Goal: Task Accomplishment & Management: Manage account settings

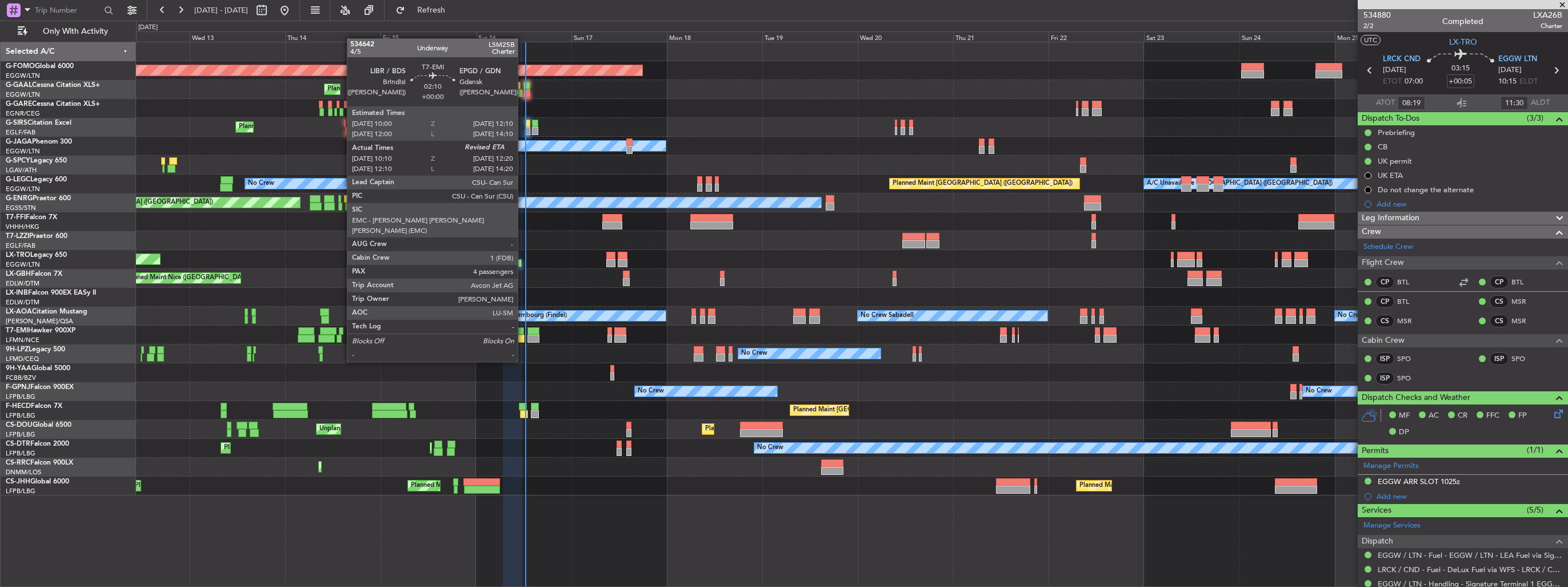
click at [523, 339] on div at bounding box center [520, 339] width 9 height 8
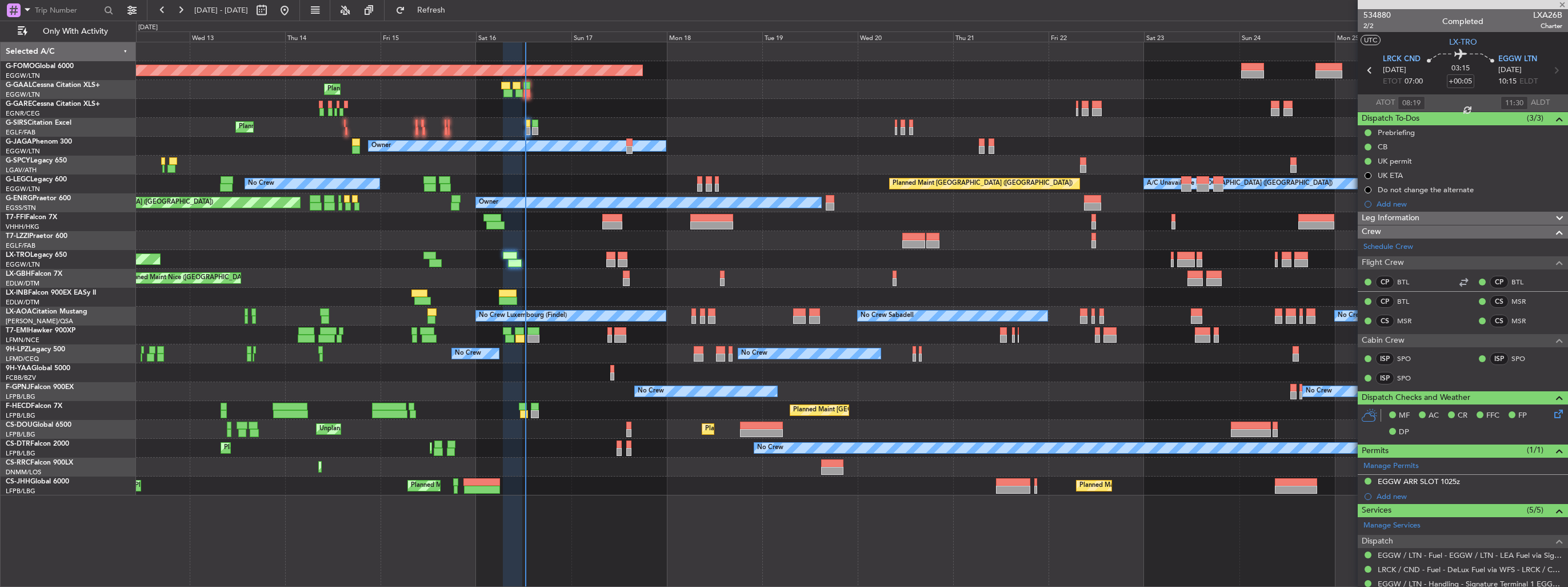
type input "10:10"
type input "4"
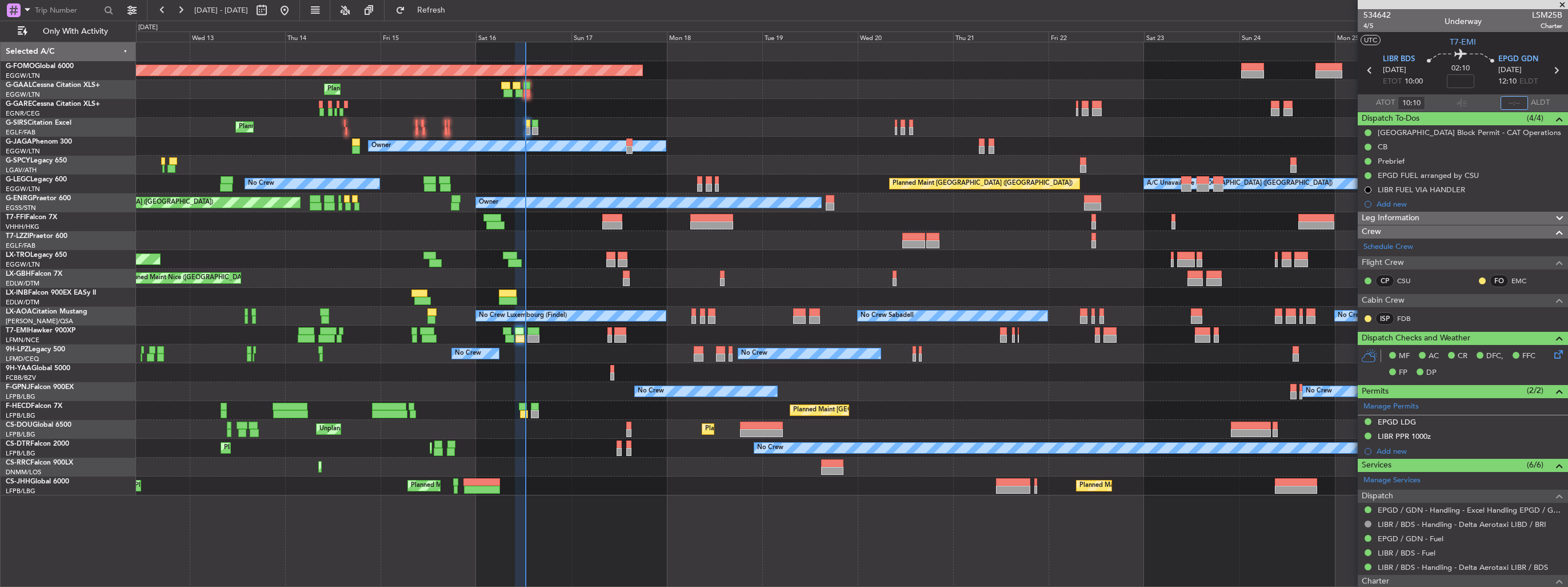
click at [1504, 102] on input "text" at bounding box center [1514, 103] width 27 height 14
type input "12:25"
click at [1152, 111] on div at bounding box center [852, 108] width 1432 height 19
type input "12:10"
type input "14:25"
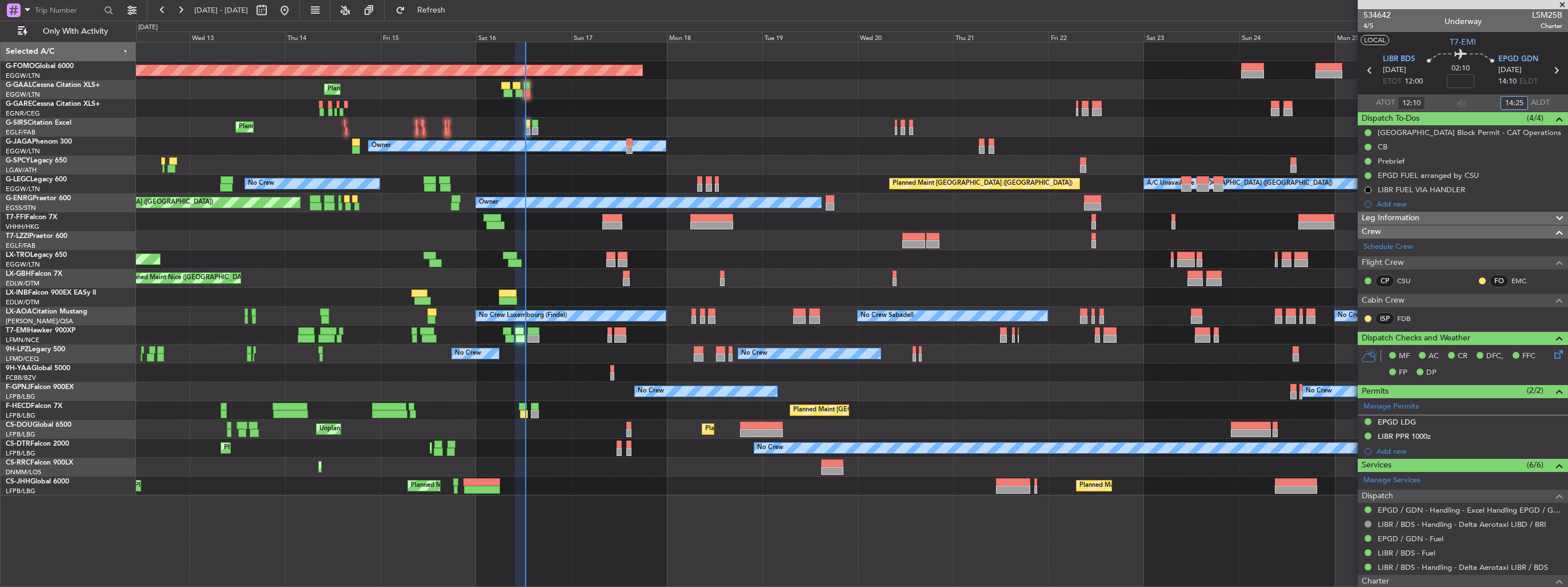
type input "10:10"
type input "12:25"
click at [1423, 41] on section "UTC T7-EMI" at bounding box center [1463, 41] width 210 height 17
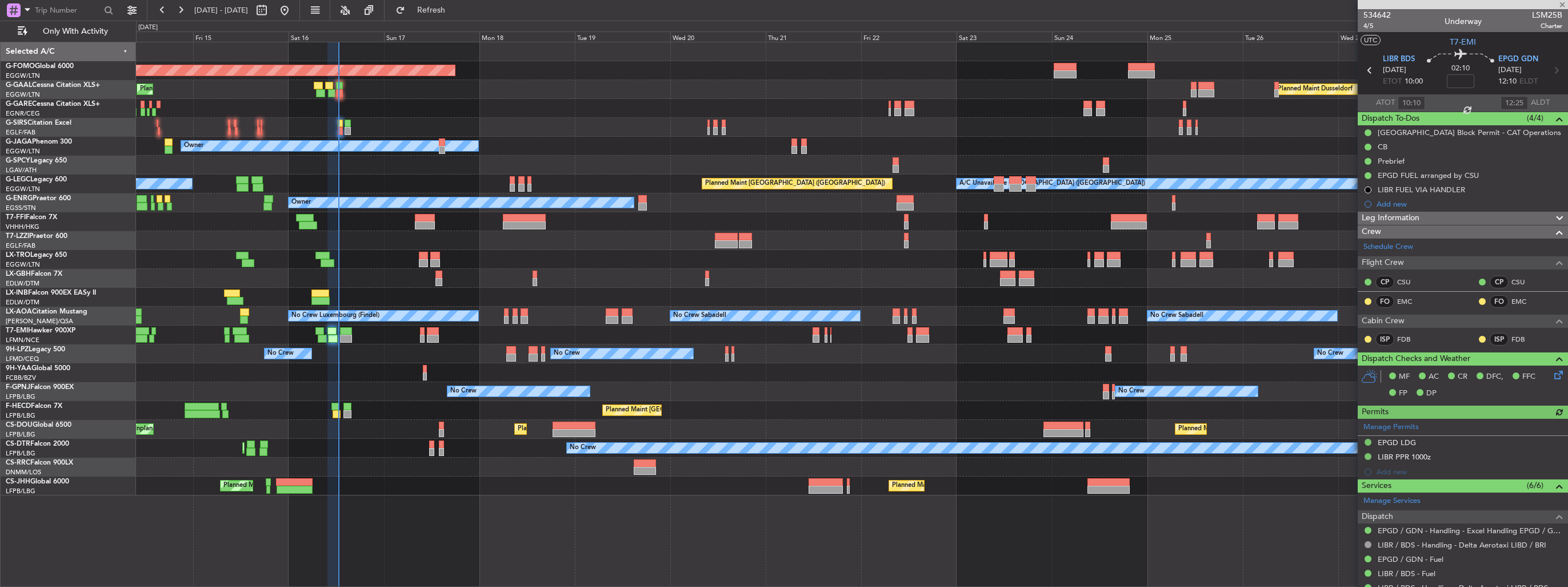
click at [555, 344] on div "Planned Maint Windsor Locks ([PERSON_NAME] Intl) Planned [GEOGRAPHIC_DATA] Plan…" at bounding box center [852, 268] width 1432 height 453
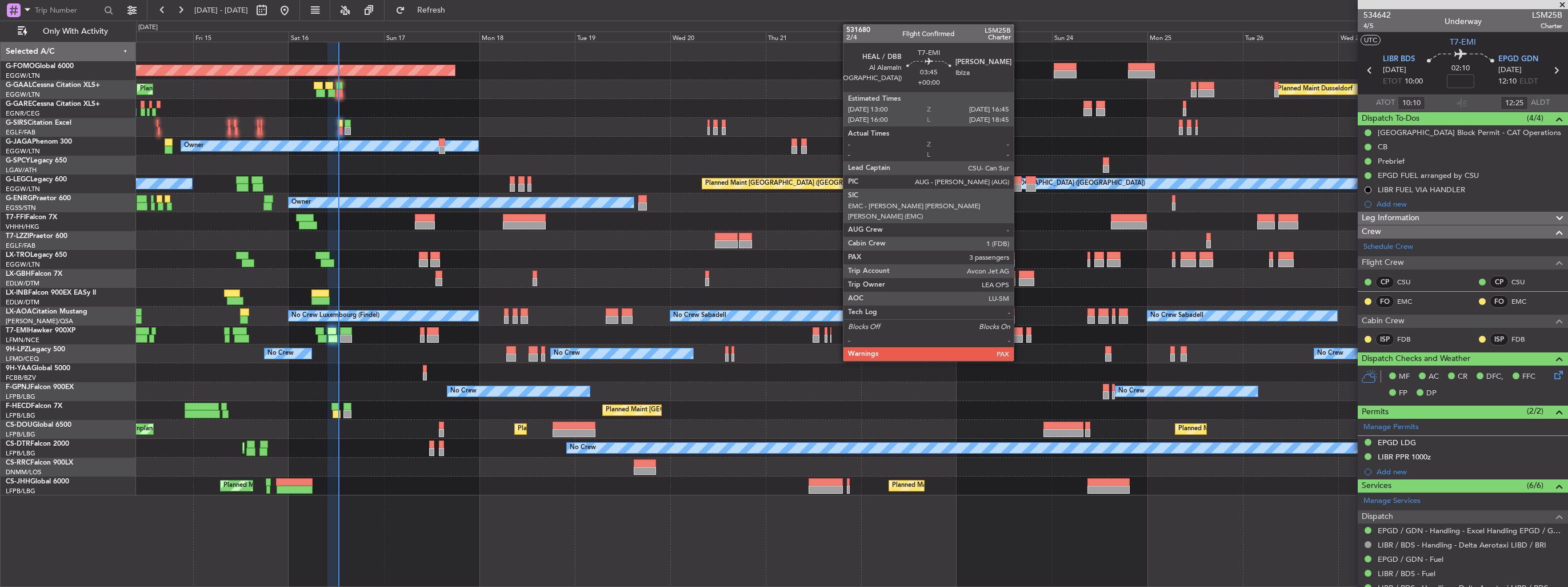
click at [1017, 335] on div at bounding box center [1015, 339] width 15 height 8
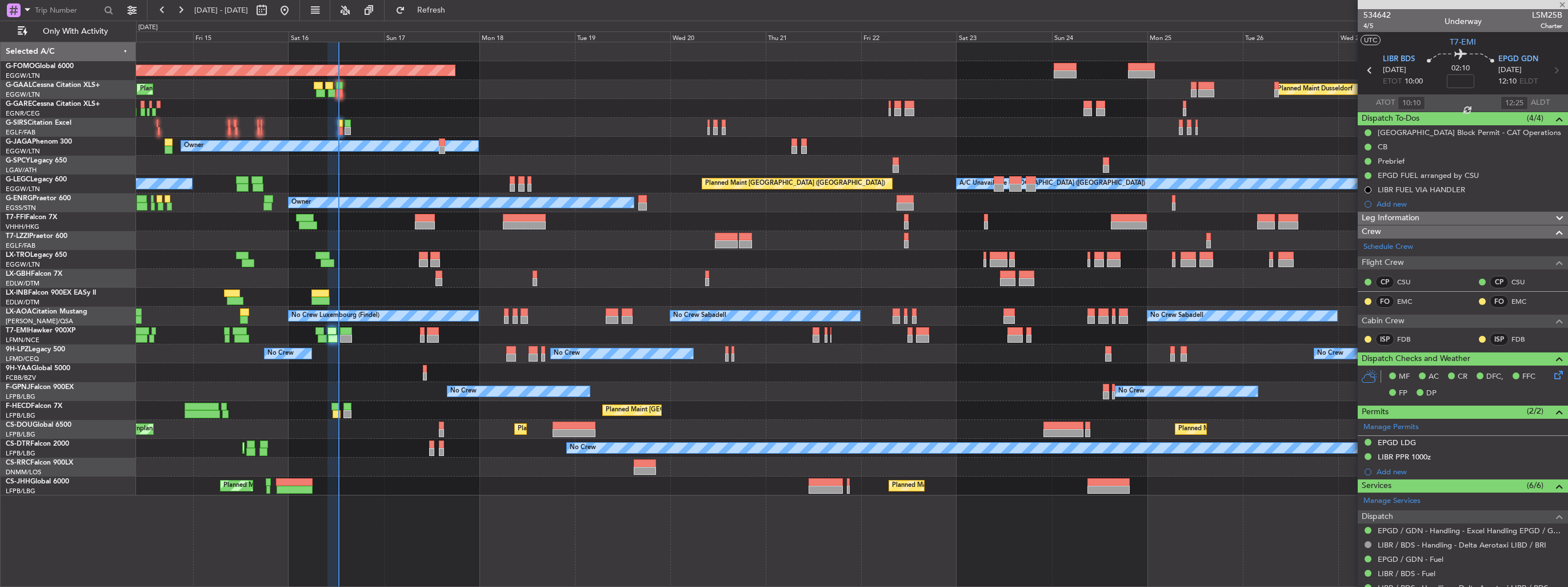
type input "3"
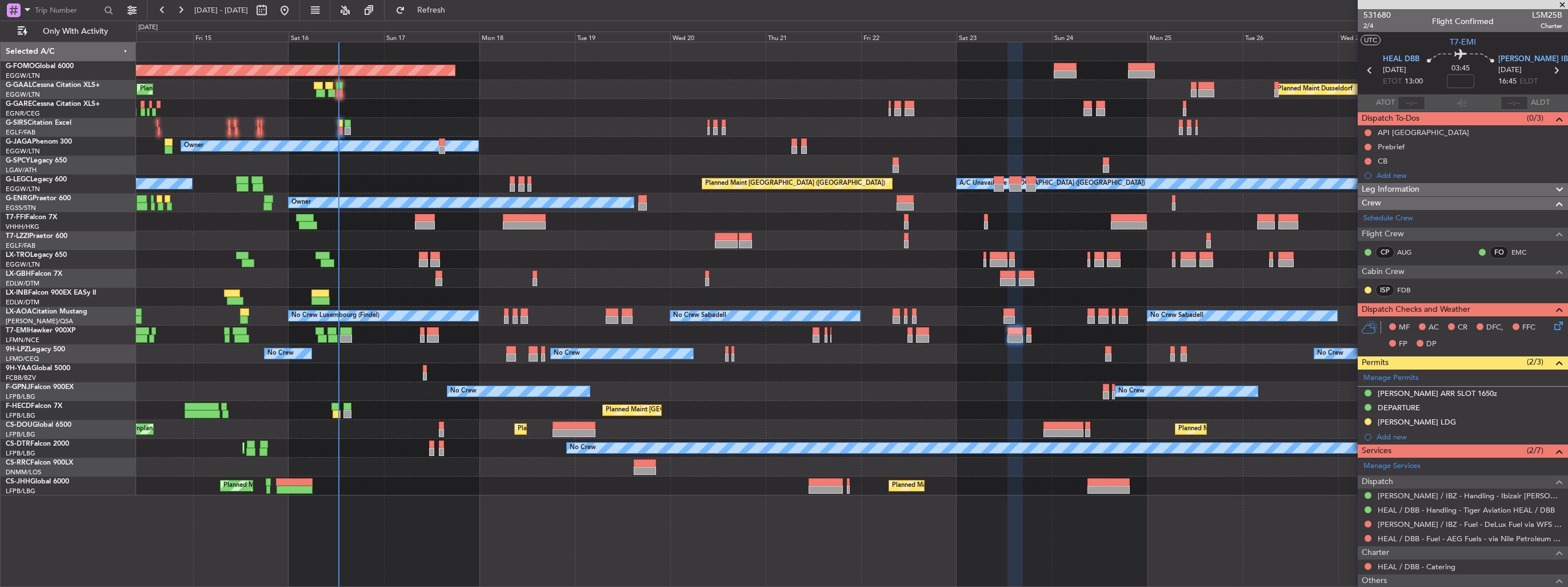
click at [676, 269] on div "Planned Maint Windsor Locks ([PERSON_NAME] Intl) Planned [GEOGRAPHIC_DATA] Plan…" at bounding box center [852, 268] width 1432 height 453
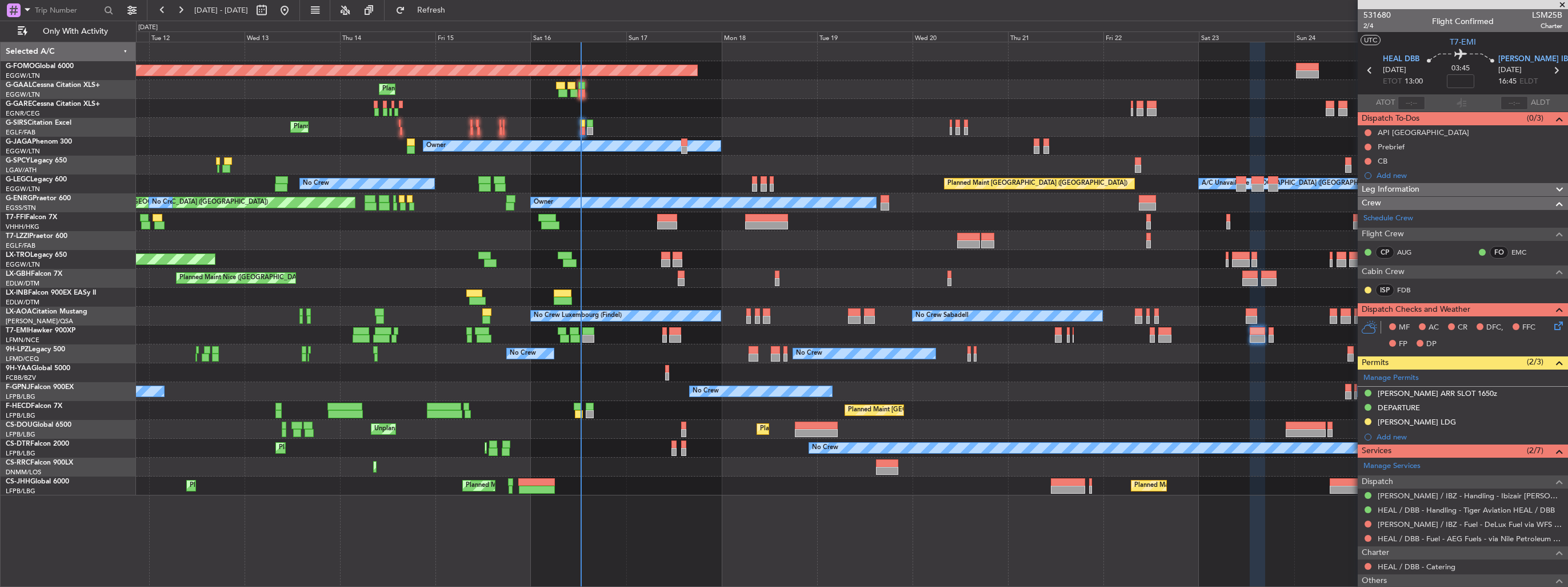
click at [412, 300] on div at bounding box center [852, 297] width 1432 height 19
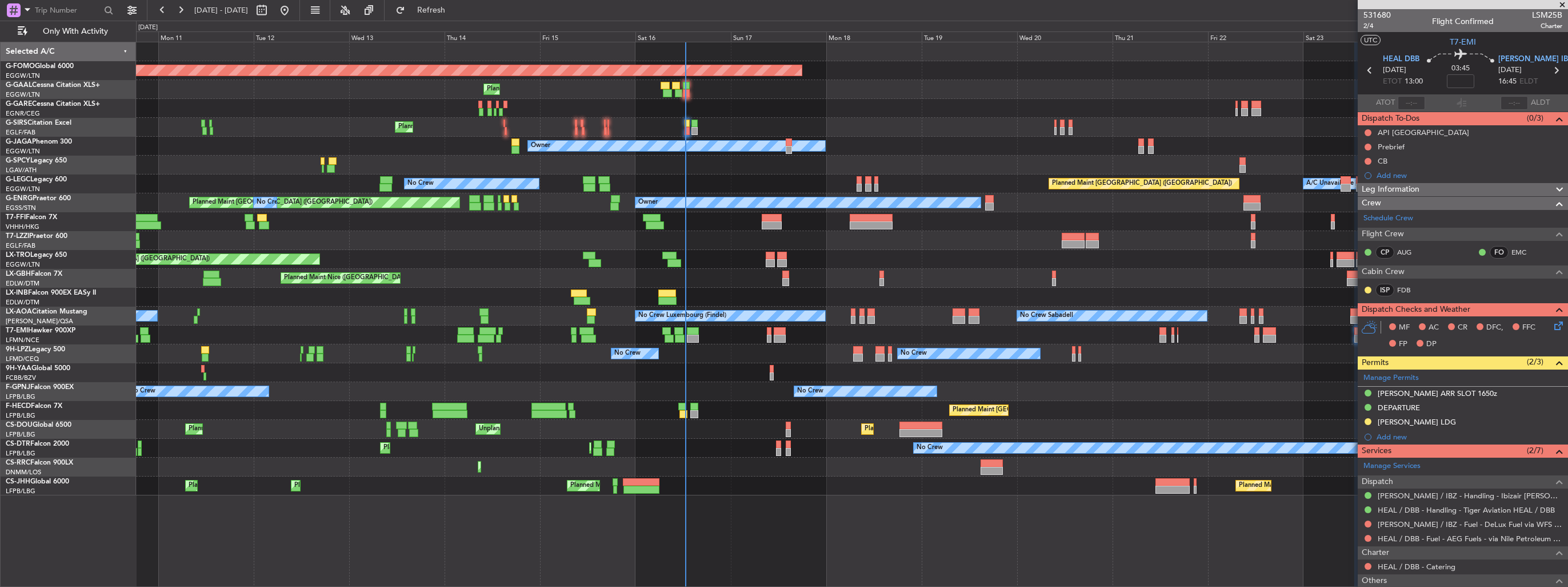
click at [569, 365] on div "Planned Maint Windsor Locks ([PERSON_NAME] Intl) Planned Maint Planned [GEOGRAP…" at bounding box center [852, 268] width 1432 height 453
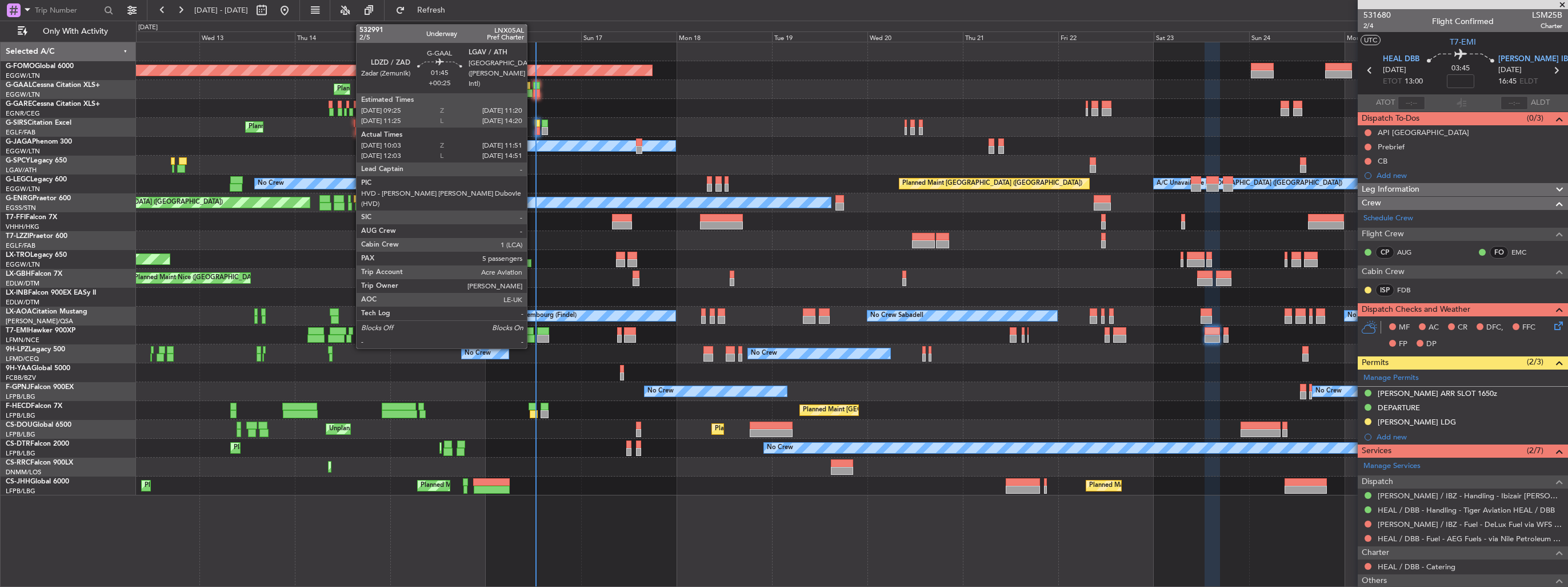
click at [532, 92] on div at bounding box center [528, 93] width 7 height 8
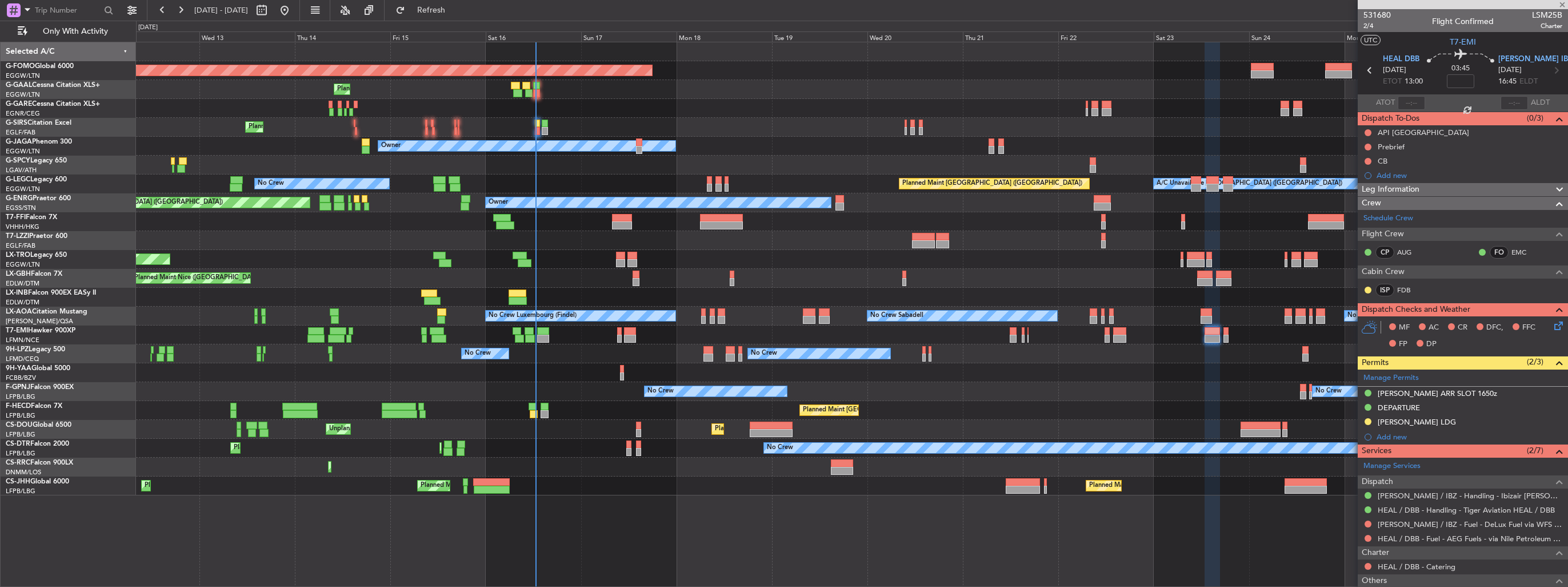
type input "+00:25"
type input "10:03"
type input "11:41"
type input "5"
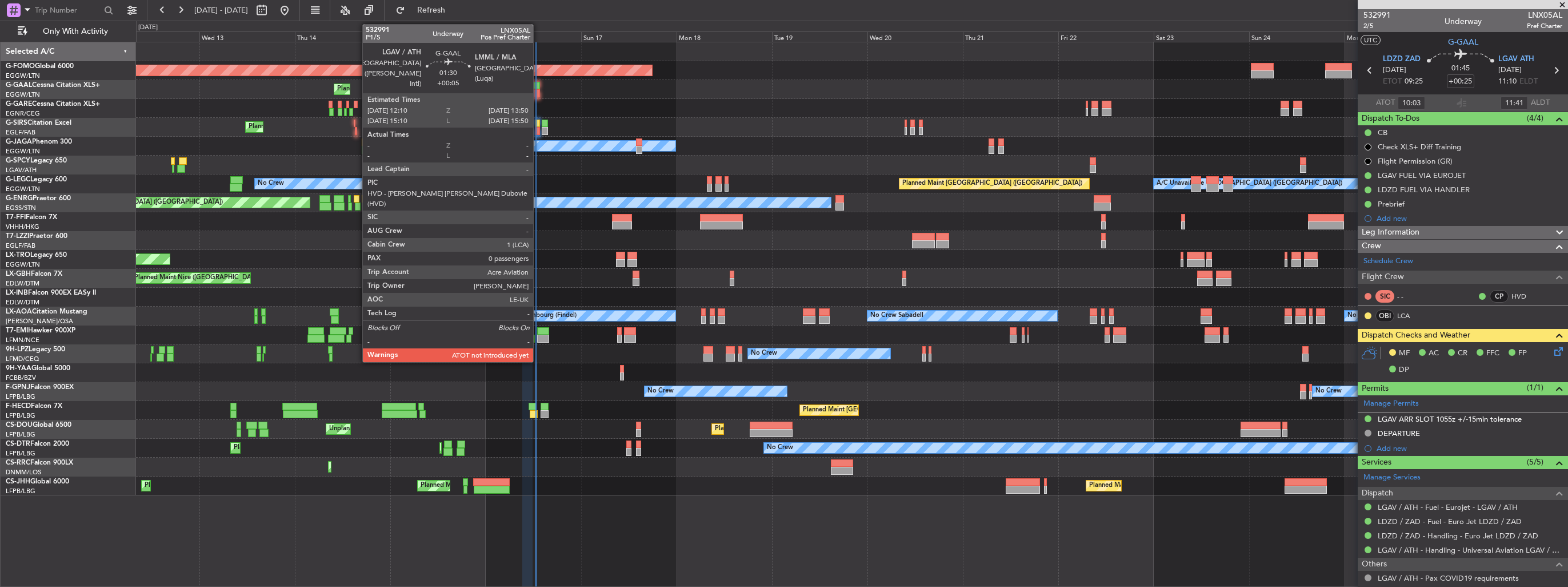
click at [538, 90] on div at bounding box center [536, 93] width 7 height 8
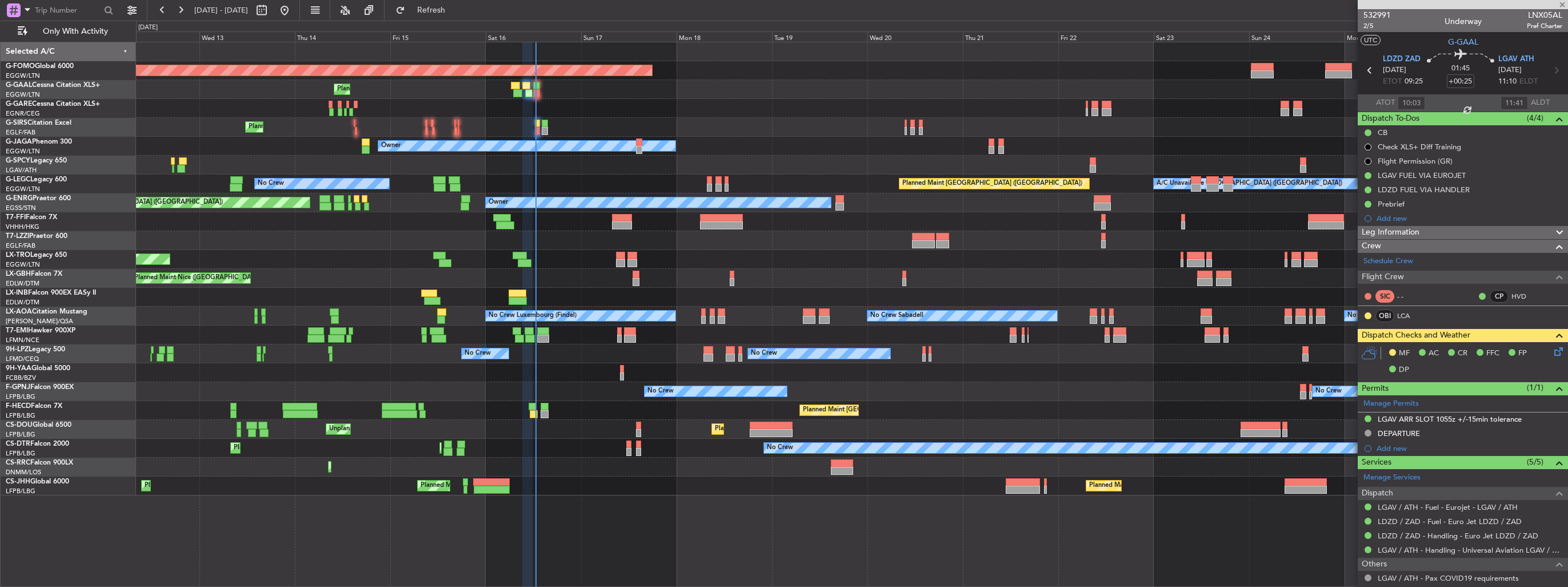
type input "+00:05"
type input "0"
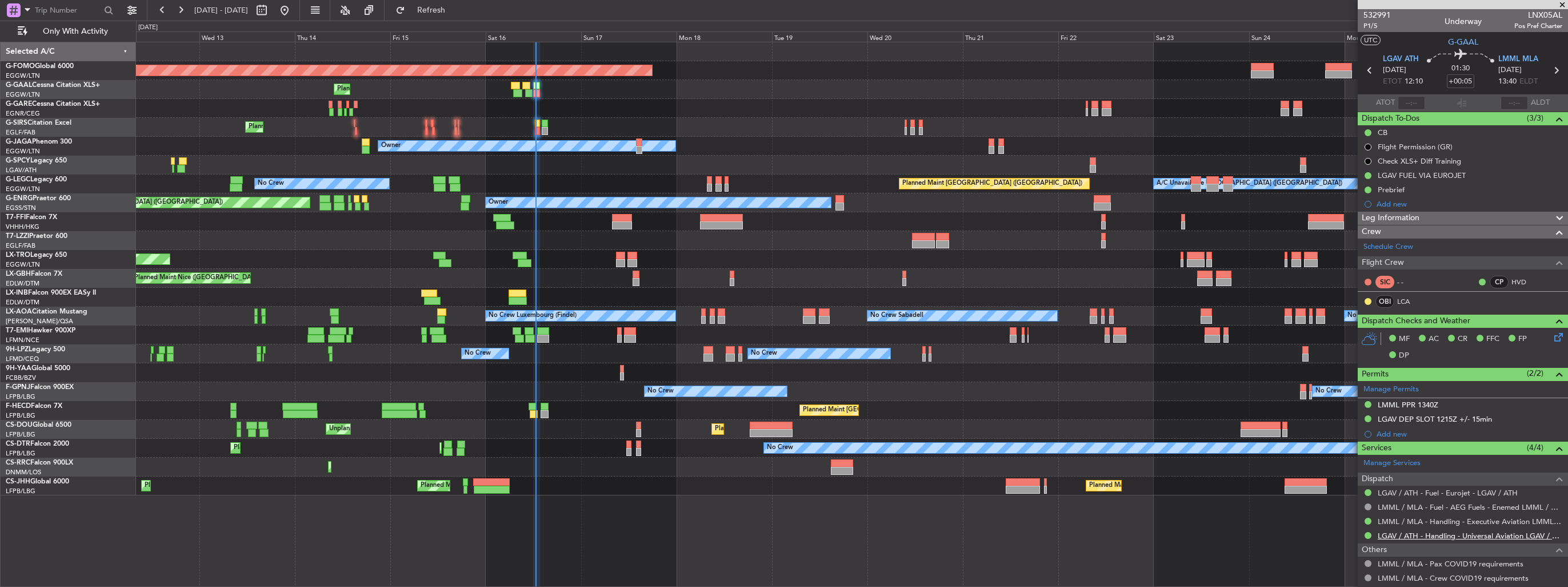
click at [1422, 536] on link "LGAV / ATH - Handling - Universal Aviation LGAV / ATH" at bounding box center [1470, 535] width 185 height 10
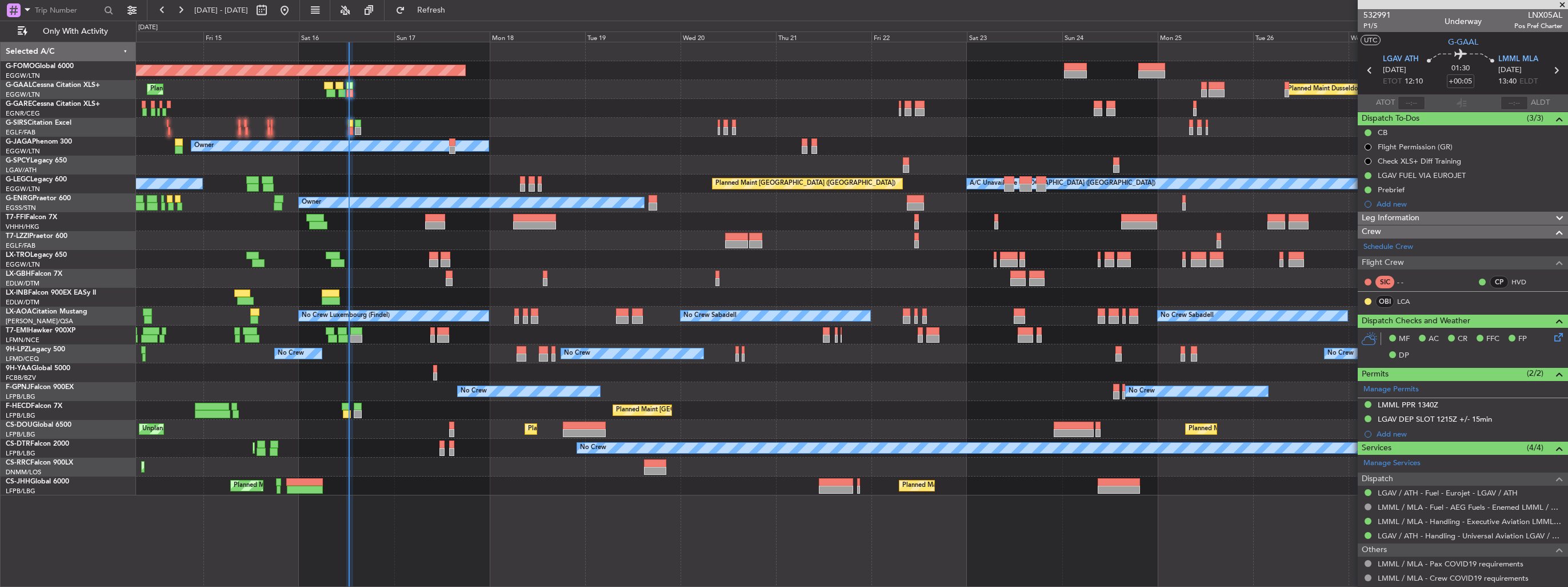
click at [556, 317] on div "No Crew Sabadell No Crew Sabadell No Crew Luxembourg (Findel) No Crew Ostend-[G…" at bounding box center [852, 316] width 1432 height 19
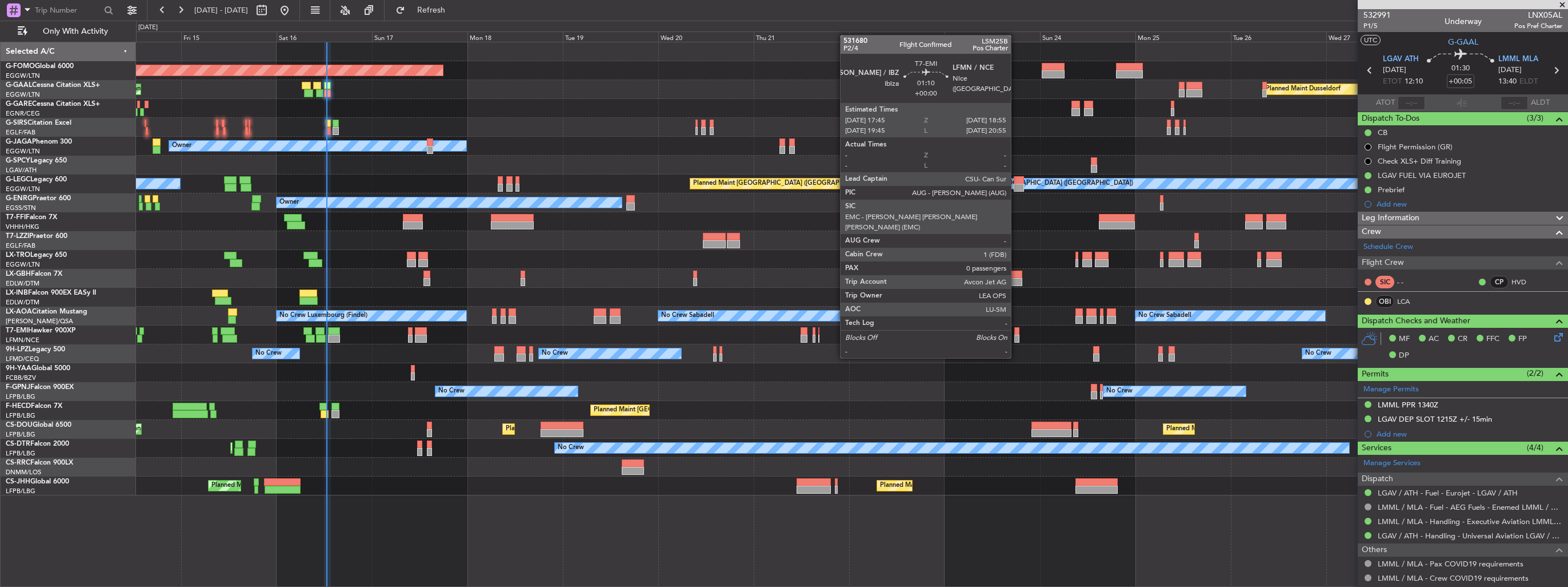
click at [1016, 336] on div at bounding box center [1017, 339] width 5 height 8
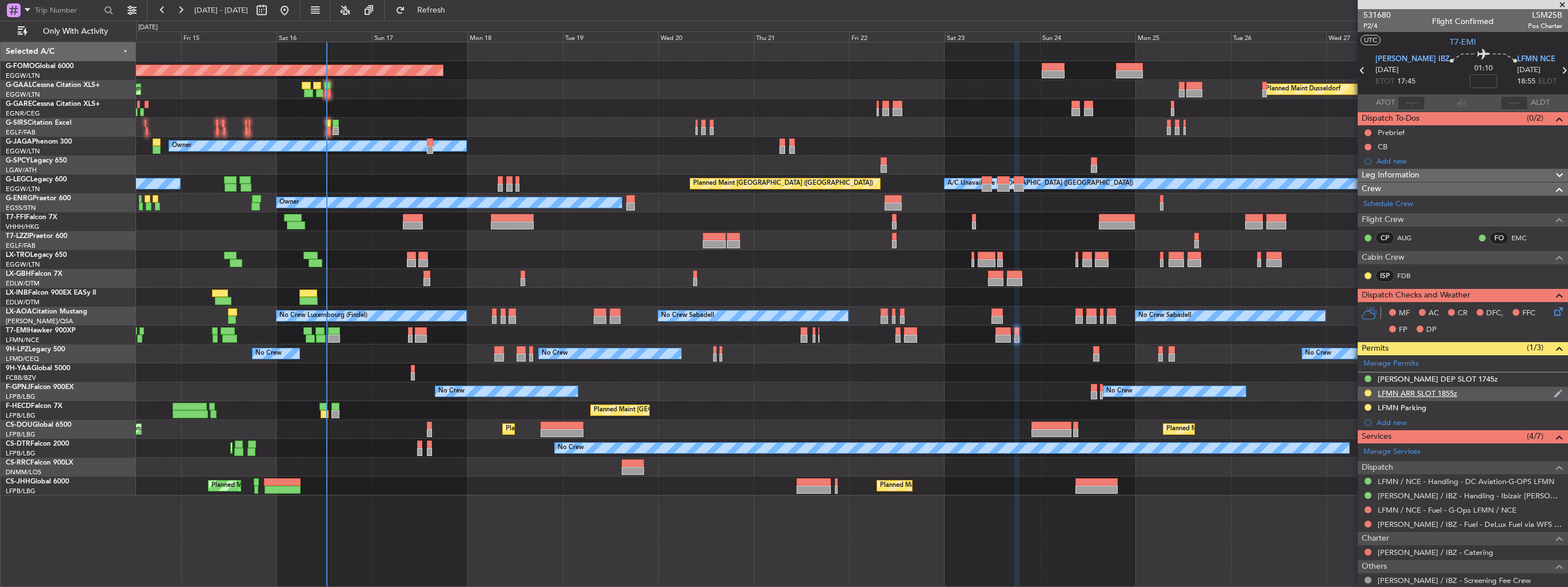
click at [1554, 392] on img at bounding box center [1558, 393] width 9 height 10
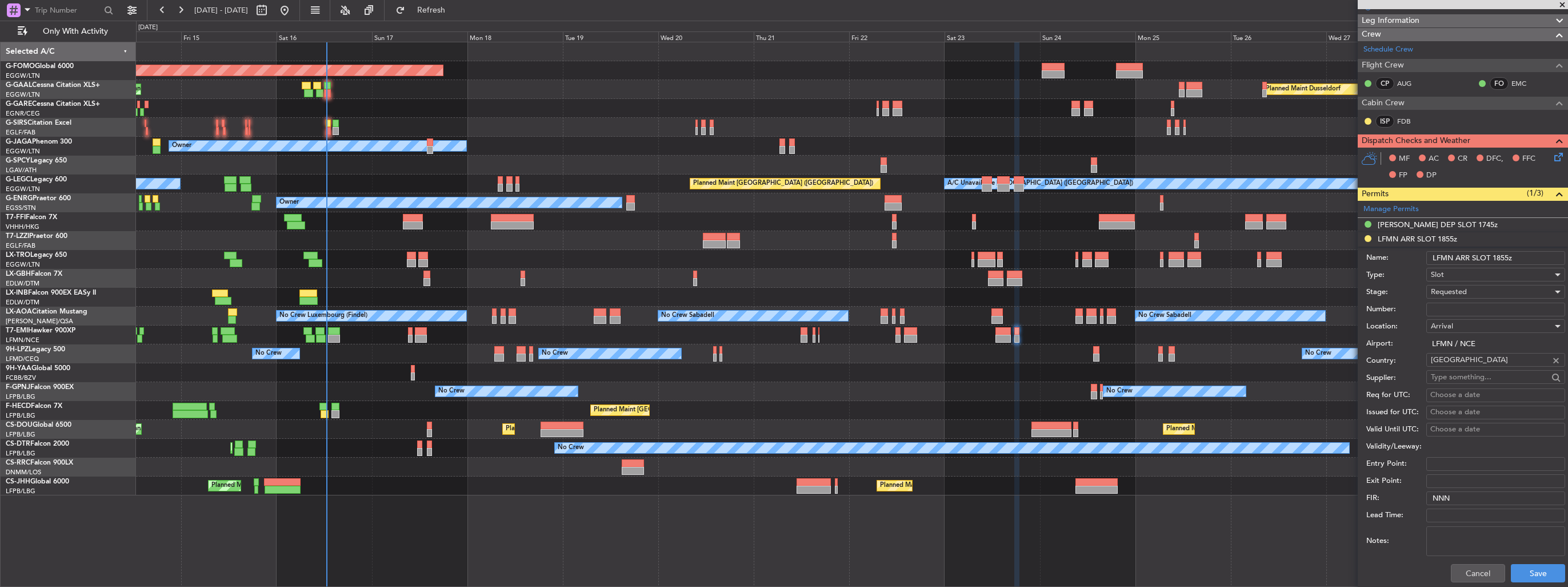
scroll to position [171, 0]
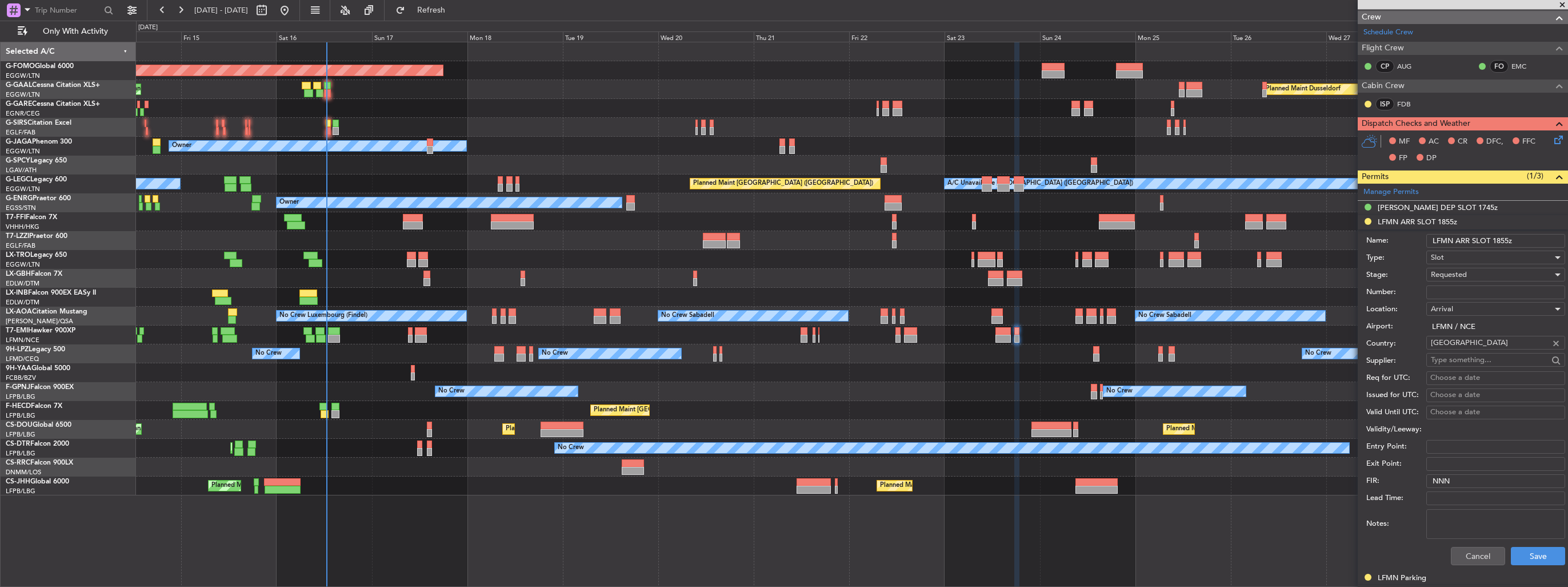
click at [1454, 292] on input "Number:" at bounding box center [1496, 292] width 139 height 14
paste input "LFMNA000059636"
type input "LFMNA000059636"
click at [1462, 271] on span "Requested" at bounding box center [1449, 274] width 36 height 10
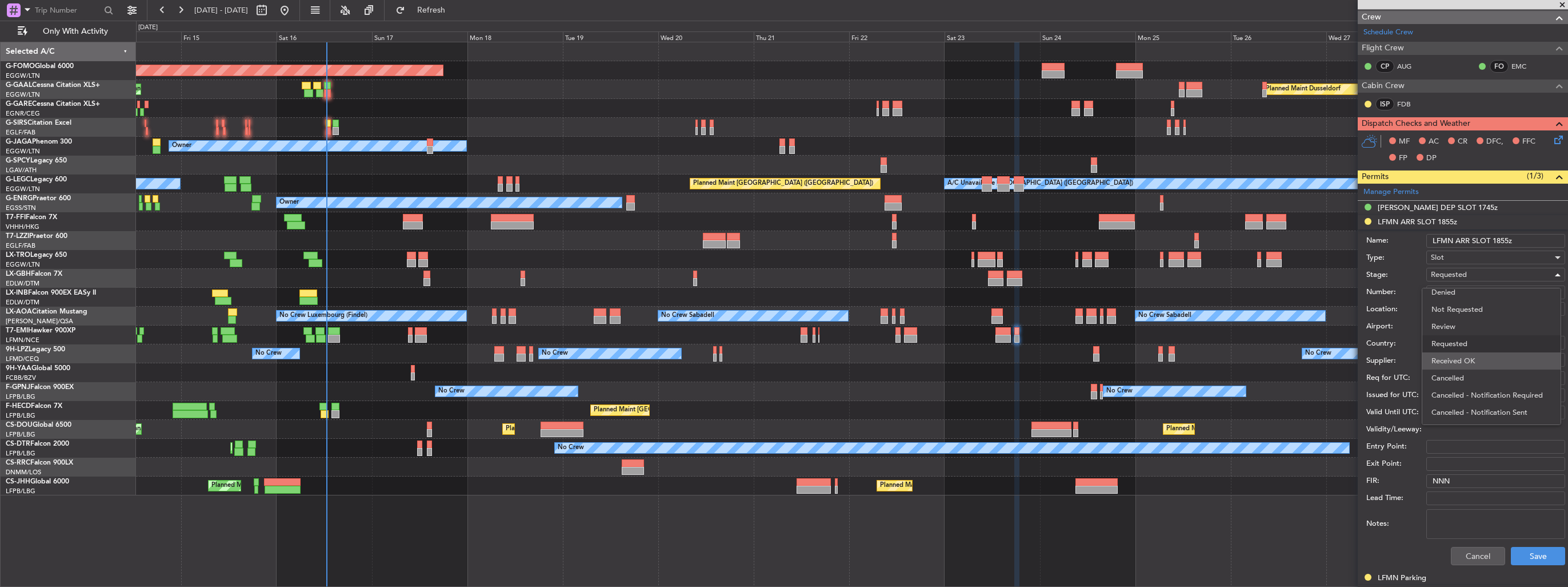
click at [1466, 361] on span "Received OK" at bounding box center [1491, 361] width 120 height 17
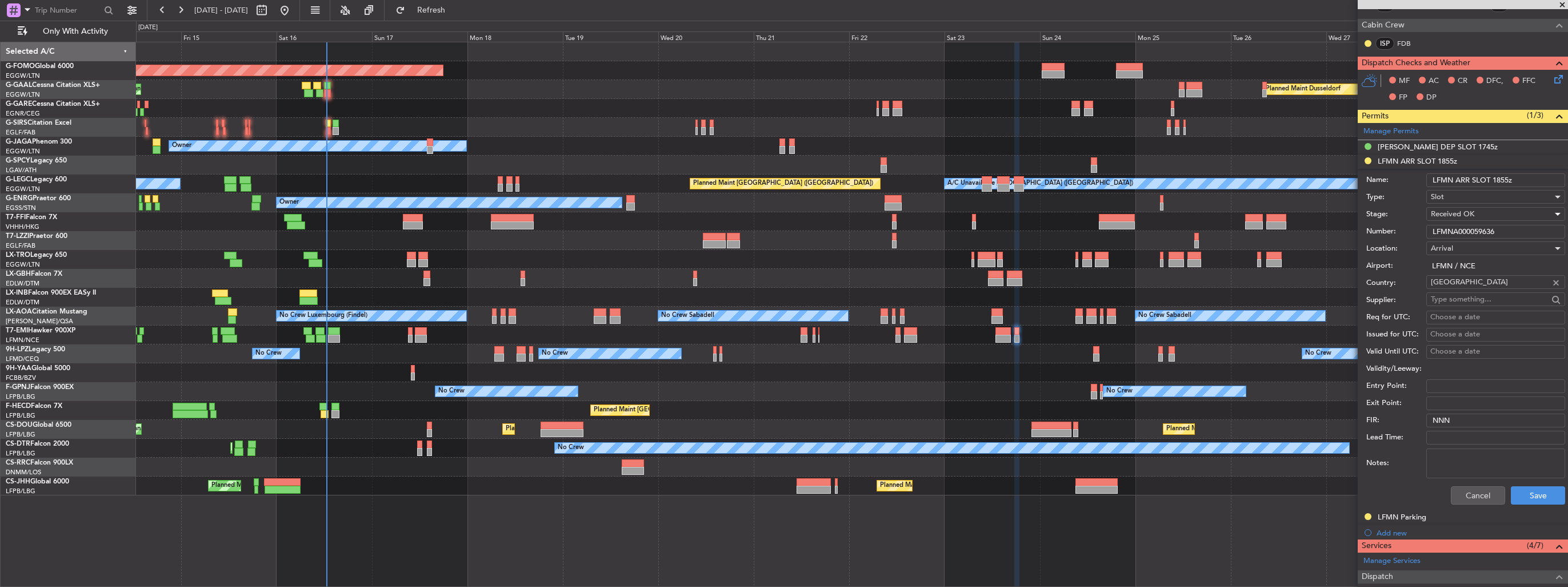
scroll to position [343, 0]
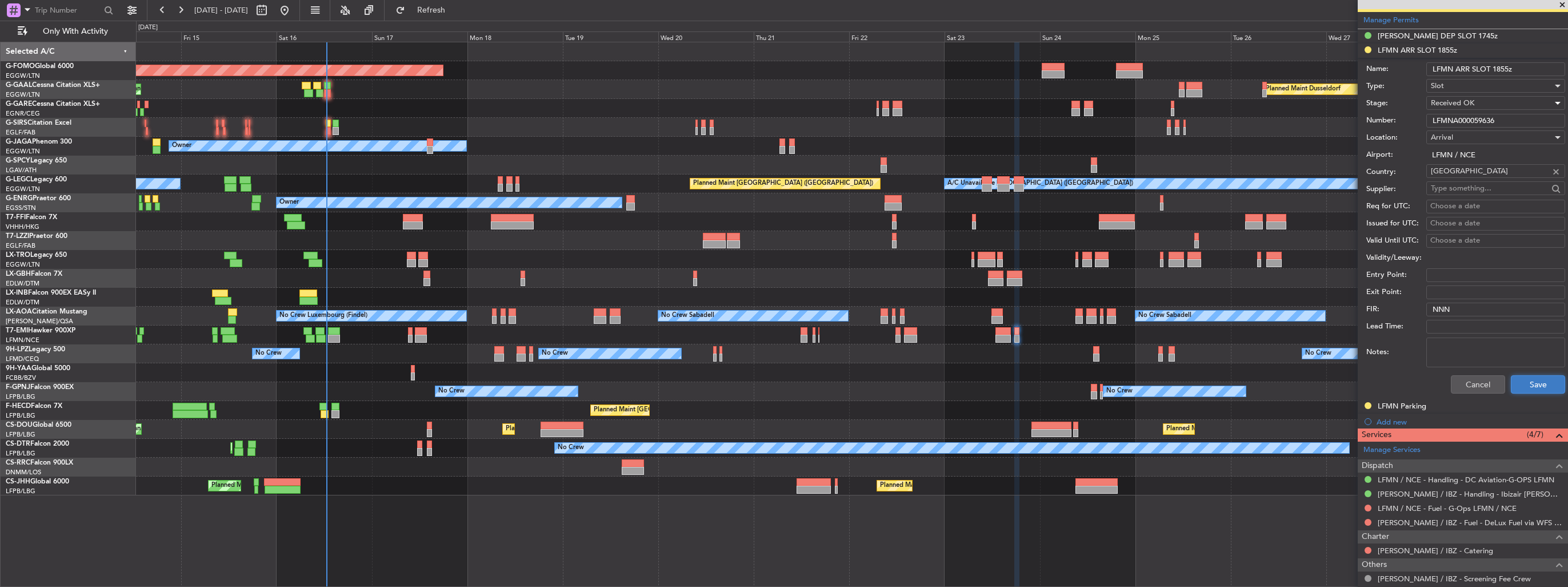
click at [1525, 382] on button "Save" at bounding box center [1538, 384] width 54 height 18
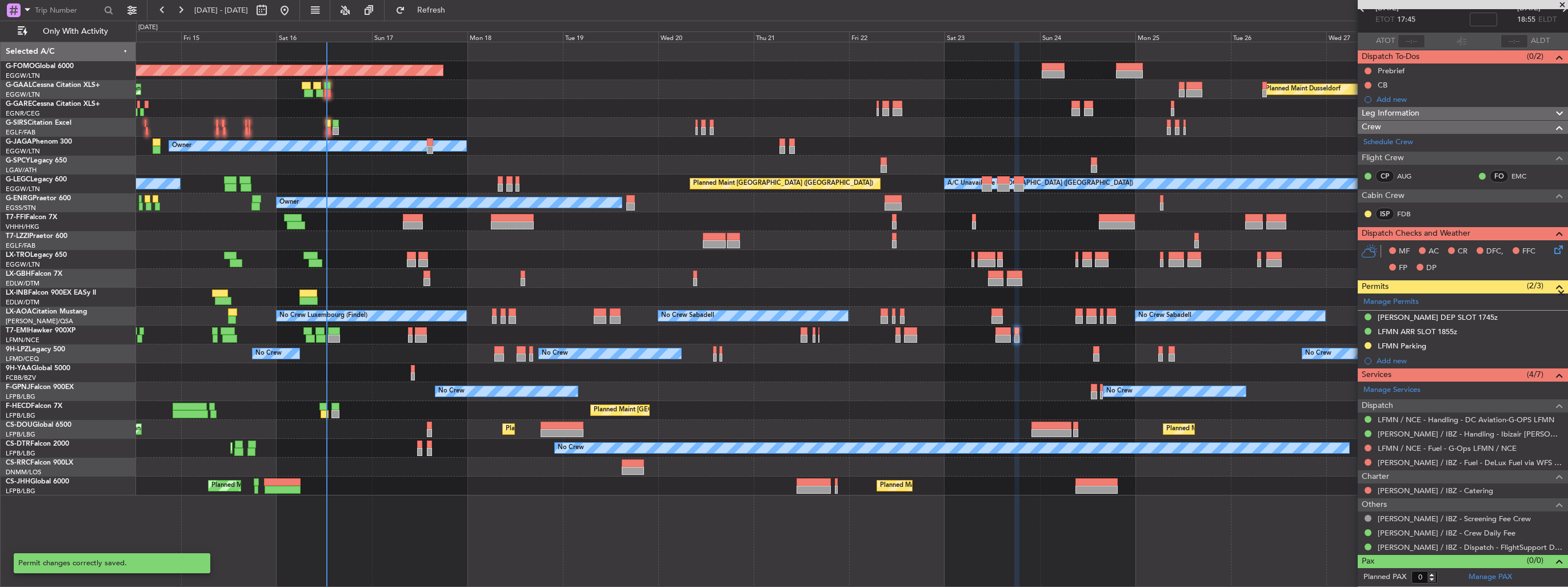
scroll to position [60, 0]
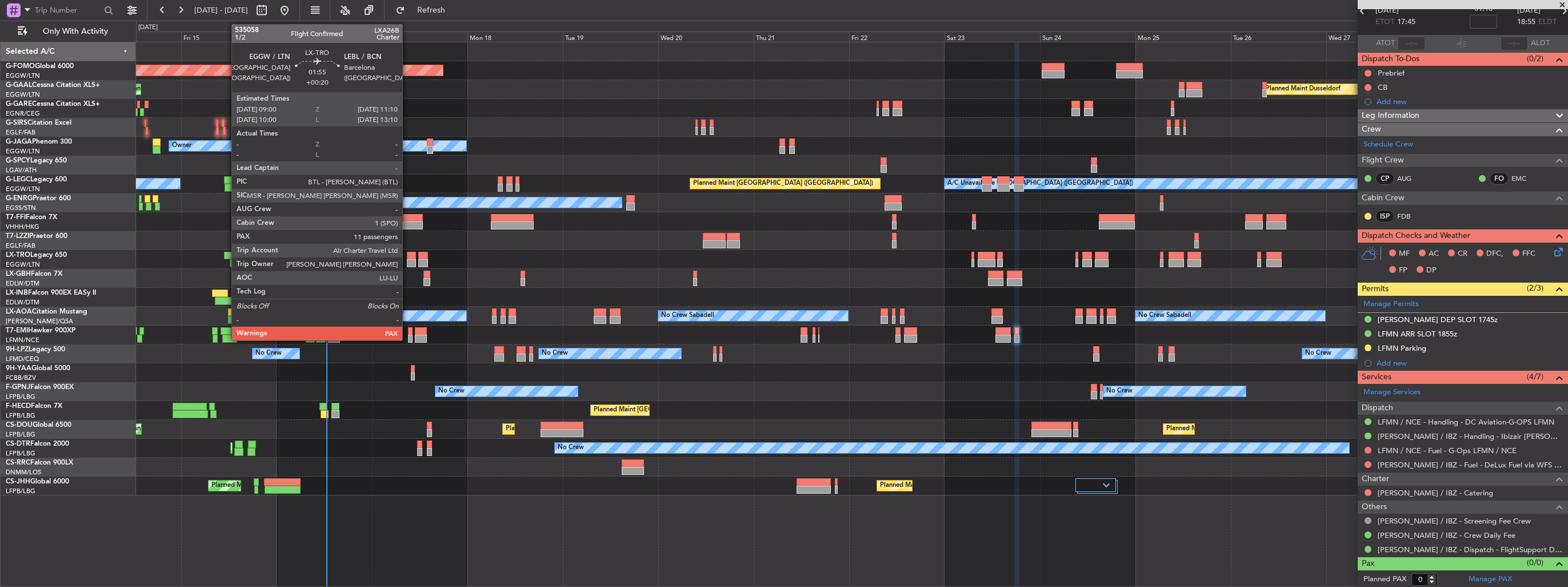
click at [407, 260] on div at bounding box center [411, 263] width 9 height 8
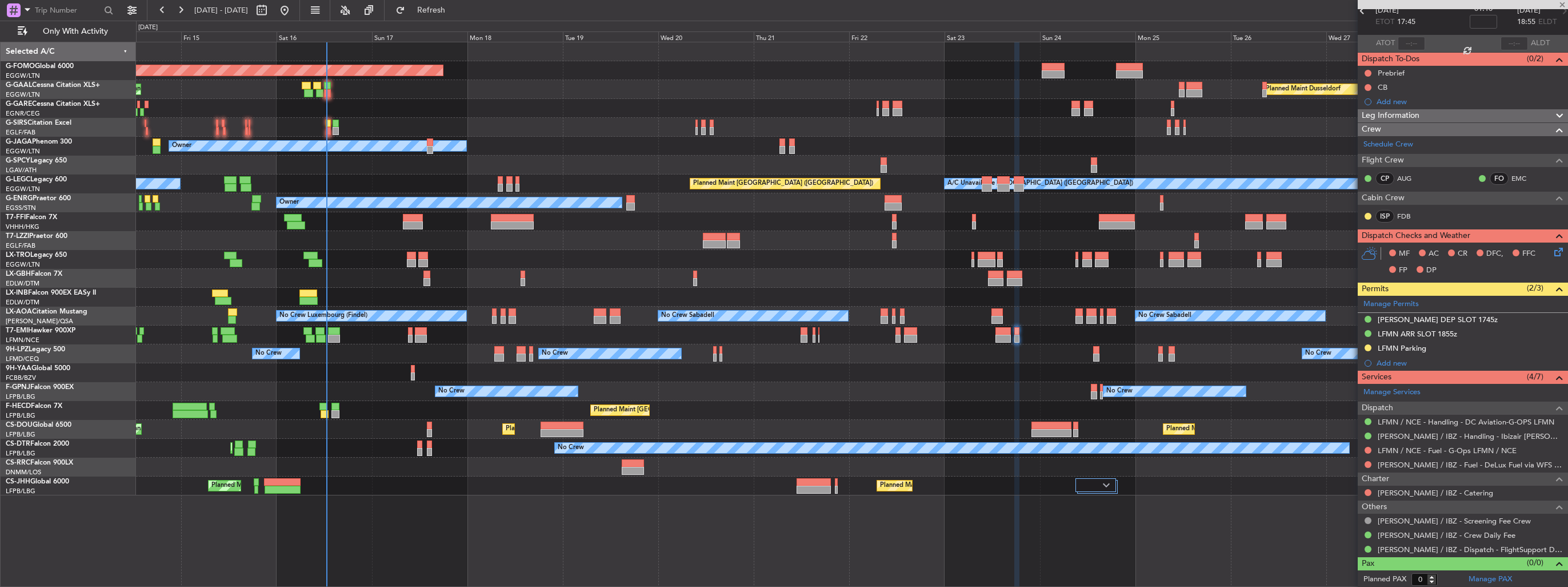
type input "+00:20"
type input "12"
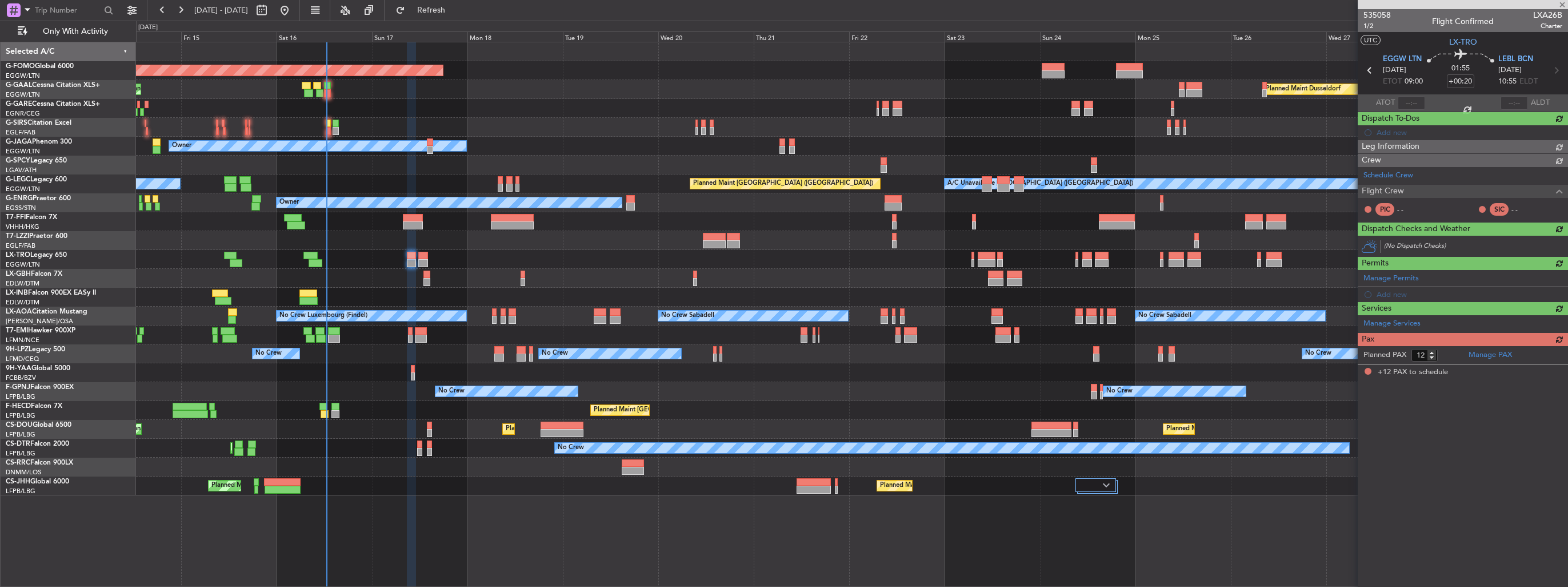
scroll to position [0, 0]
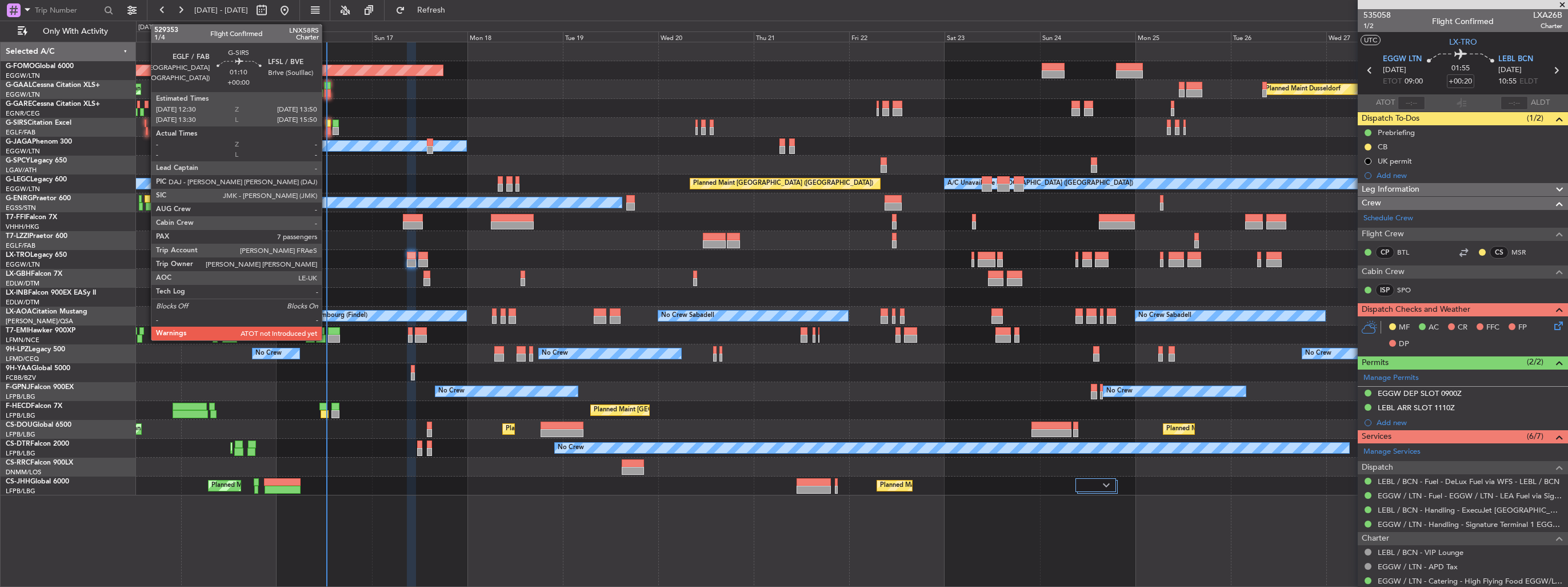
click at [327, 121] on div at bounding box center [328, 124] width 6 height 8
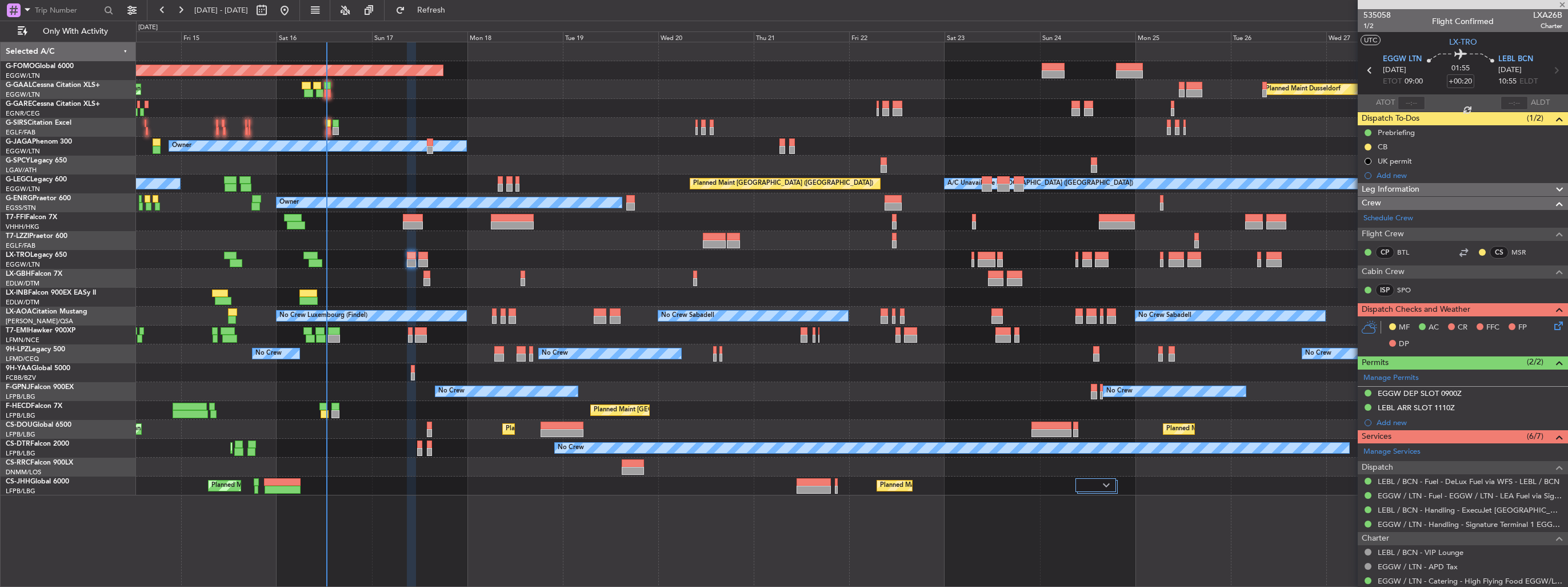
type input "7"
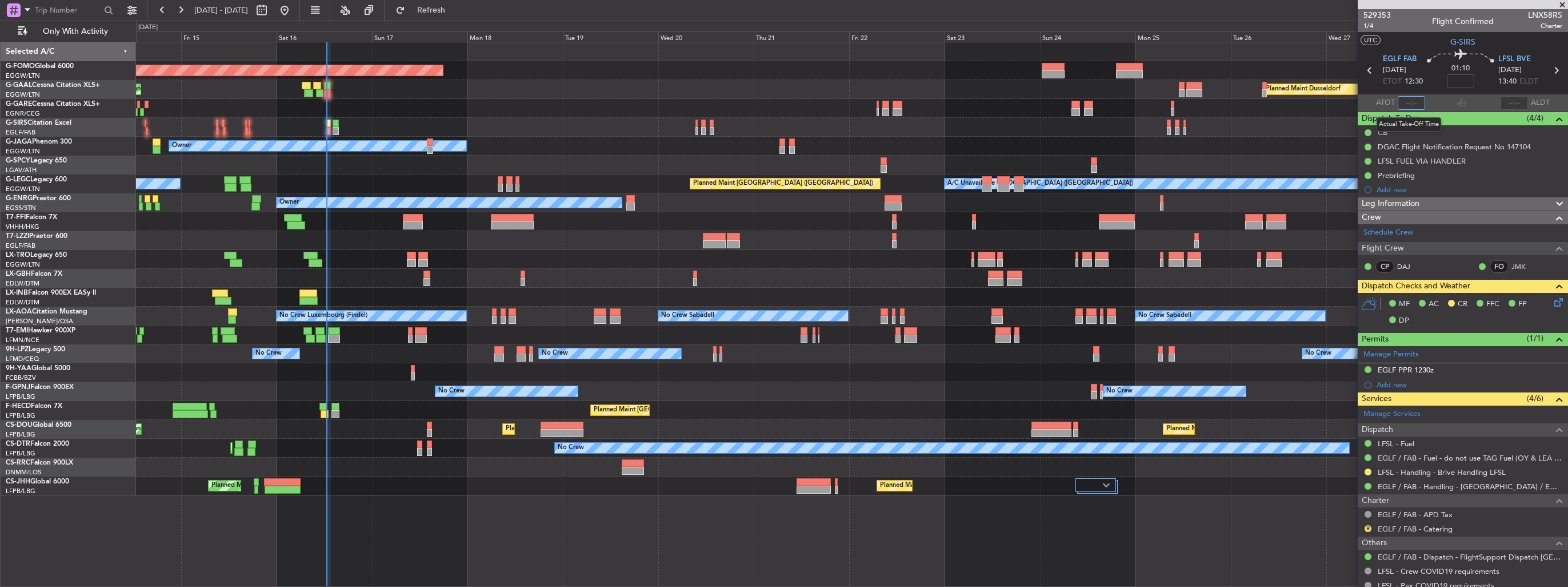
click at [1407, 104] on input "text" at bounding box center [1411, 103] width 27 height 14
type input "12:38"
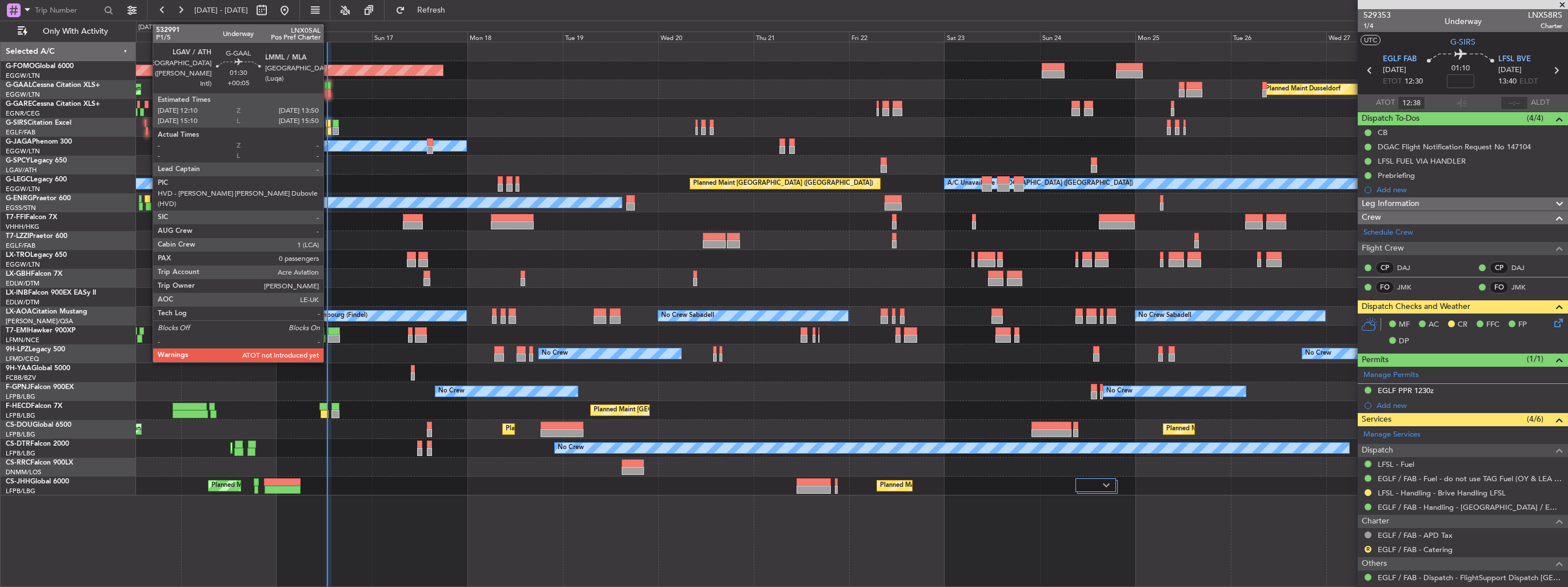
click at [328, 91] on div at bounding box center [327, 93] width 7 height 8
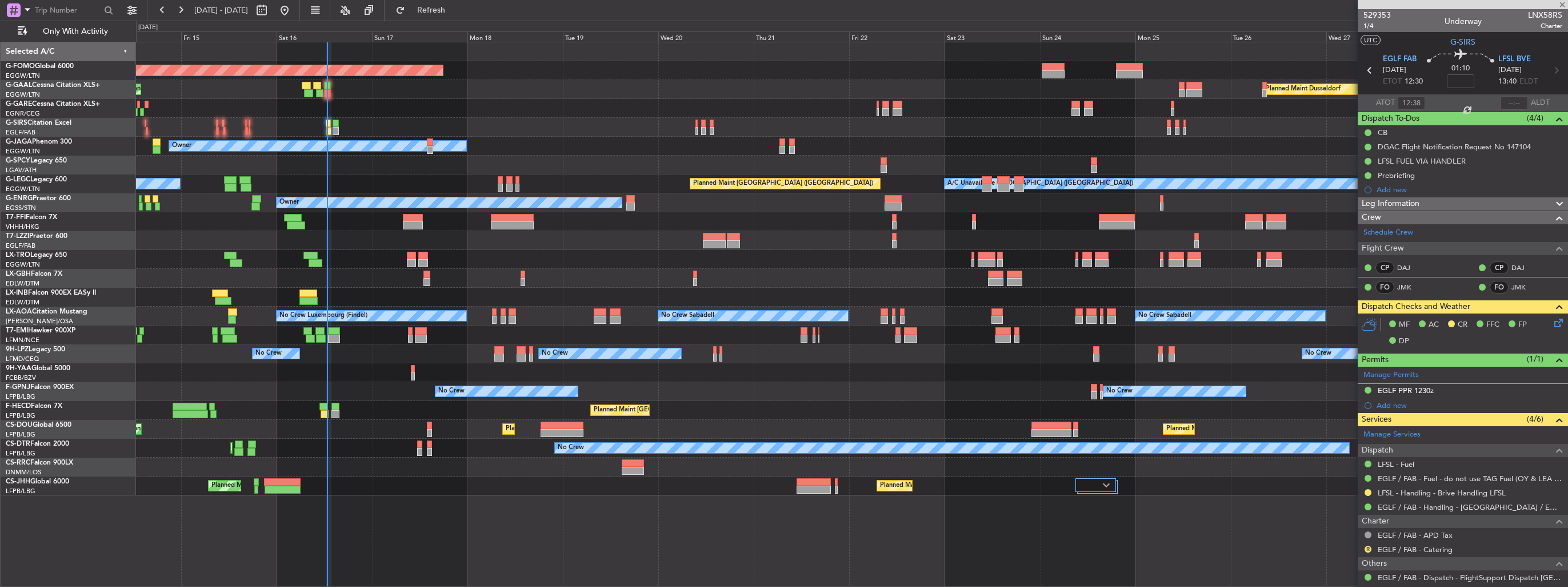
type input "+00:05"
type input "0"
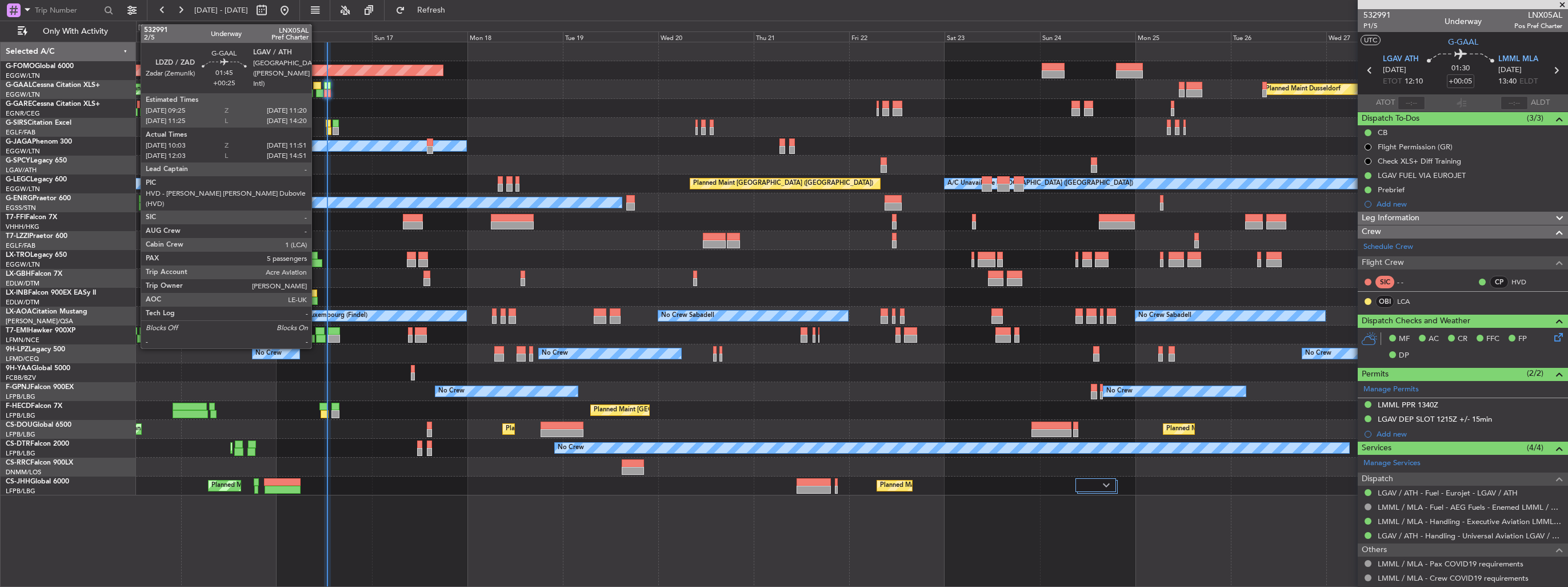
click at [316, 92] on div at bounding box center [319, 93] width 7 height 8
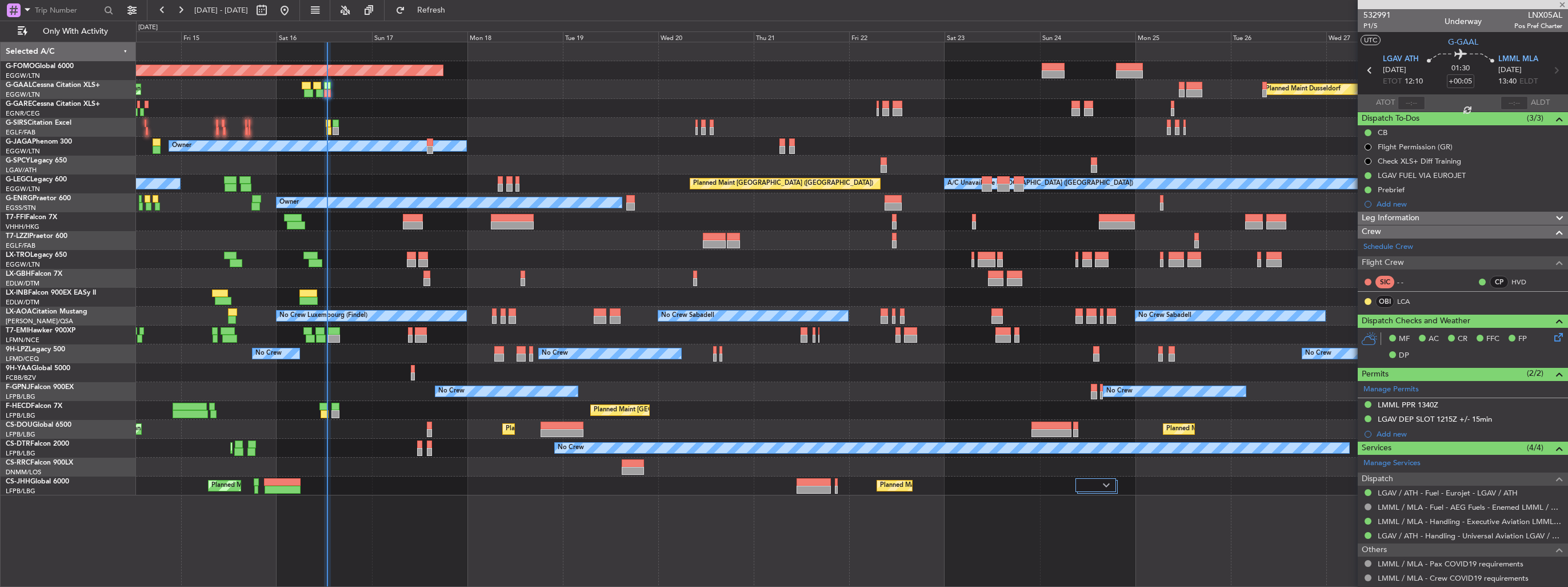
type input "+00:25"
type input "10:03"
type input "11:41"
type input "5"
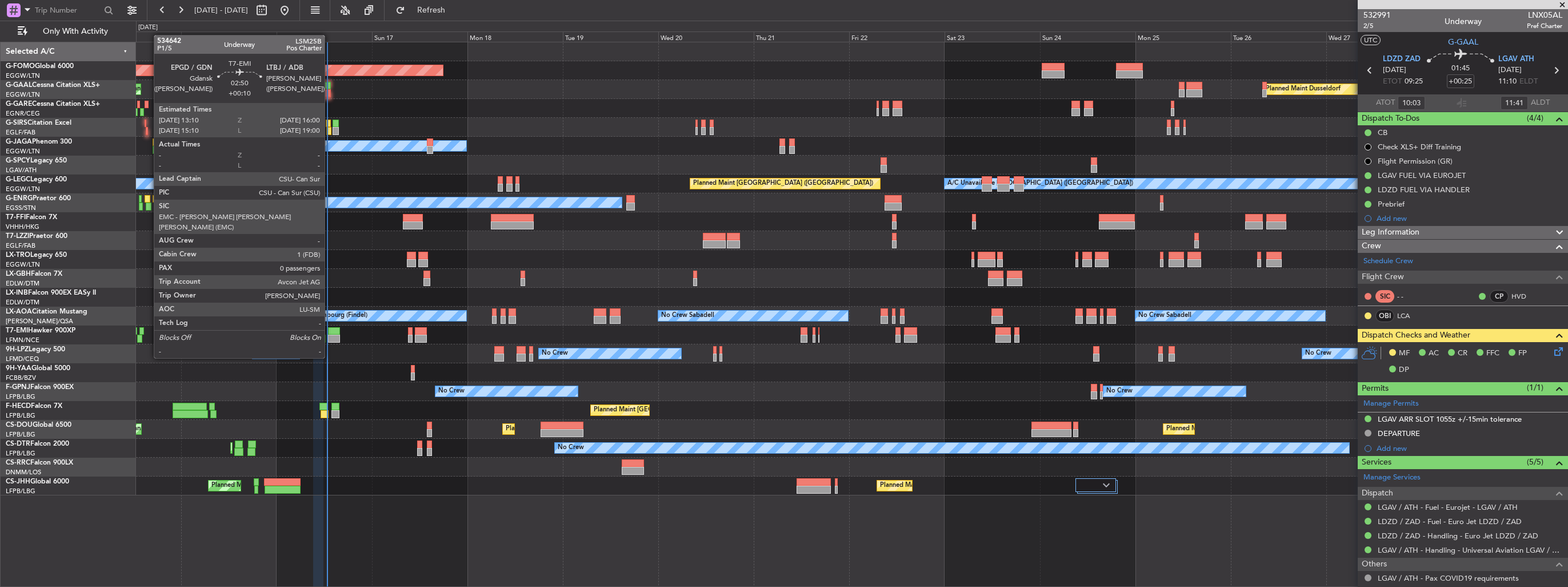
click at [330, 336] on div at bounding box center [333, 339] width 11 height 8
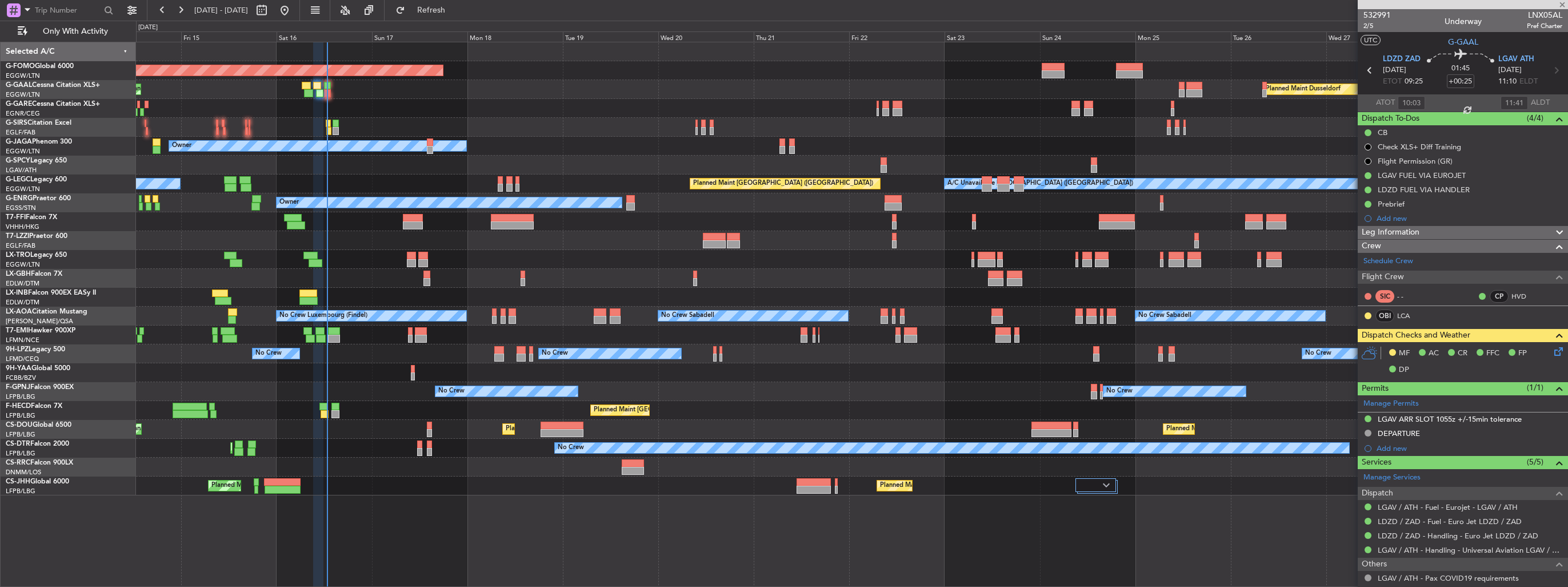
type input "+00:10"
type input "0"
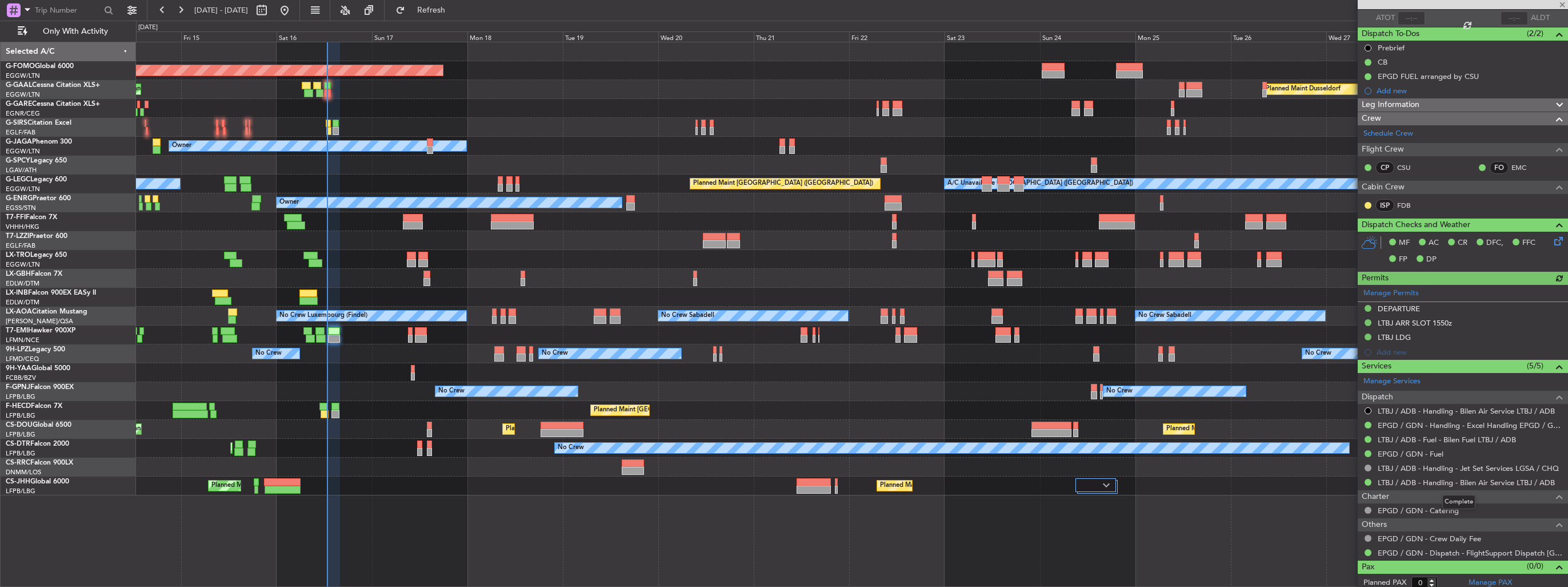
scroll to position [88, 0]
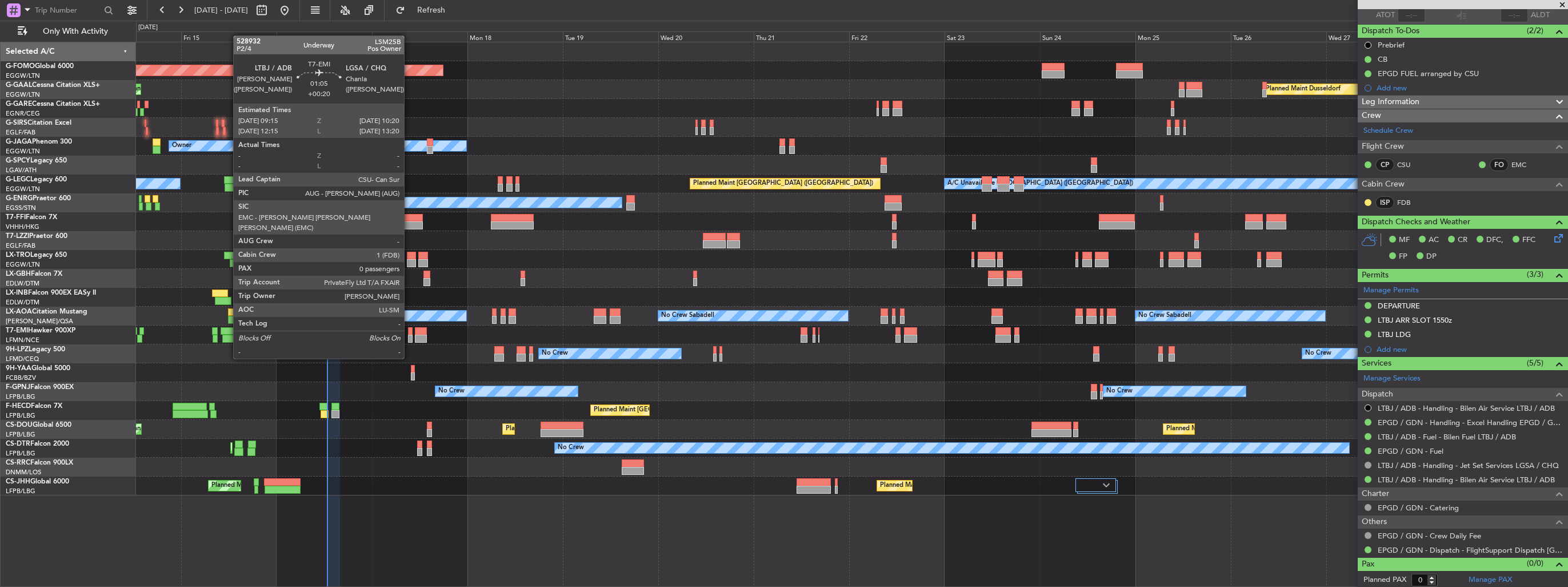
click at [409, 337] on div at bounding box center [410, 339] width 5 height 8
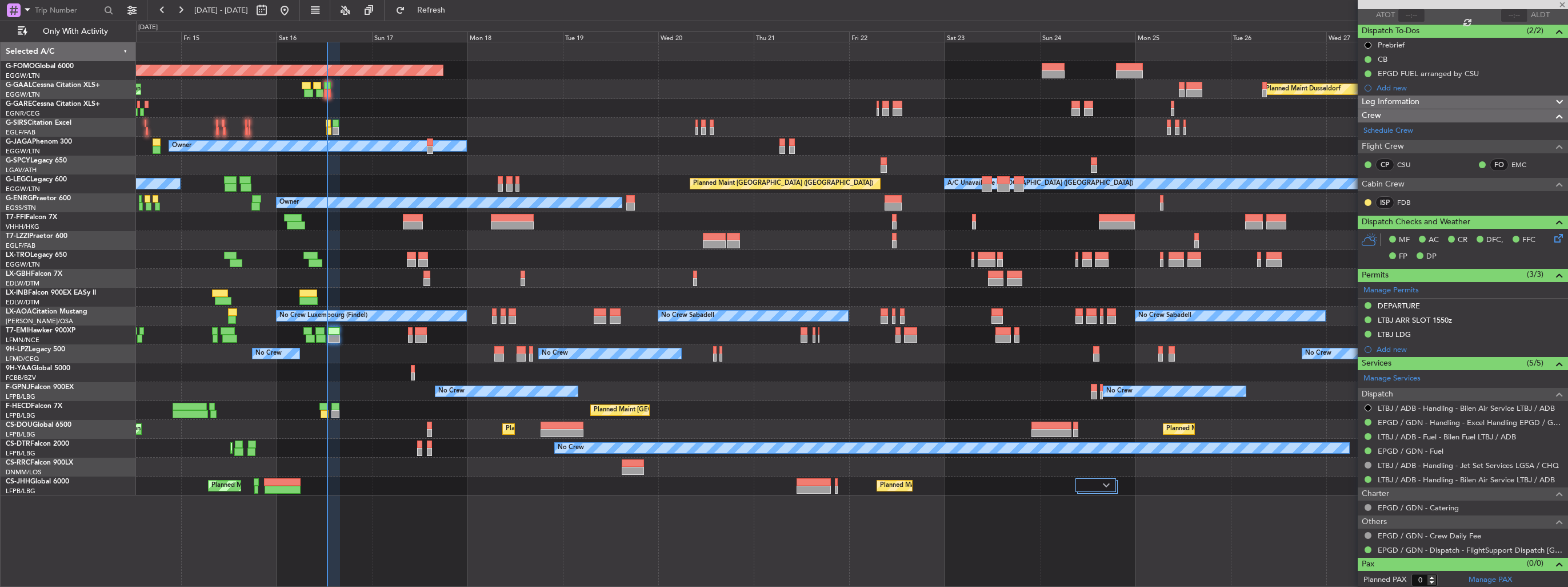
type input "+00:20"
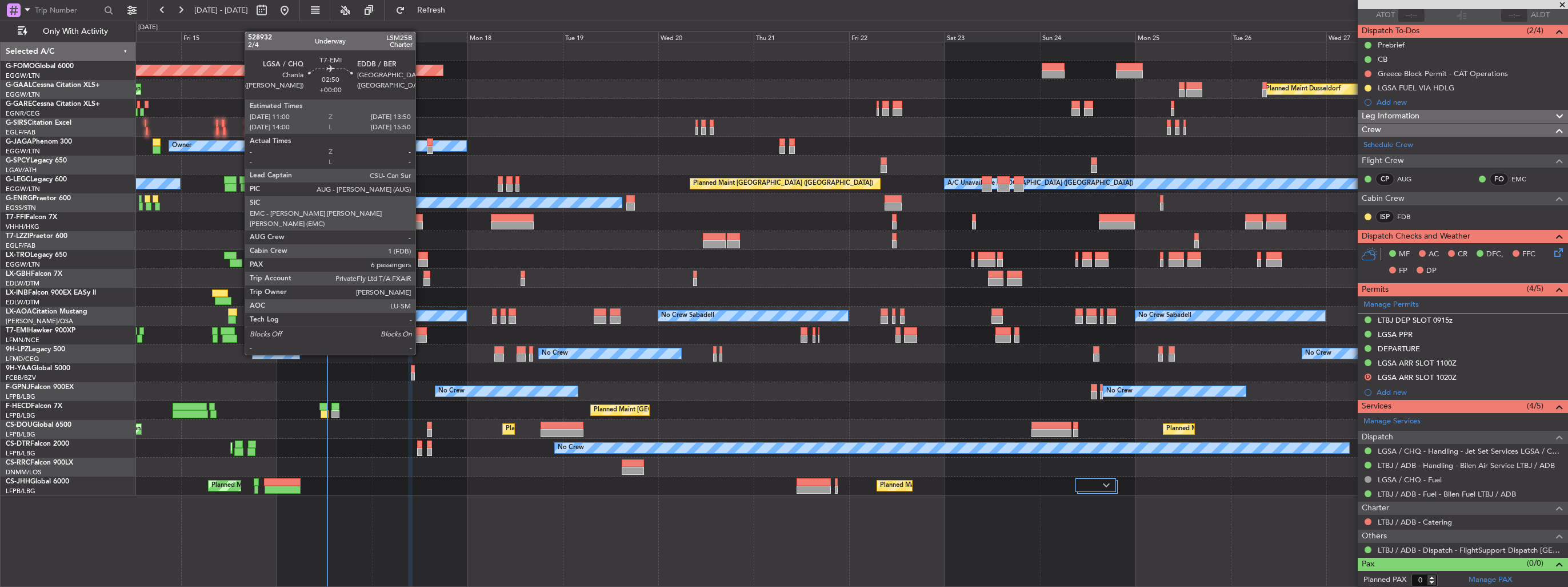
click at [421, 333] on div at bounding box center [420, 331] width 11 height 8
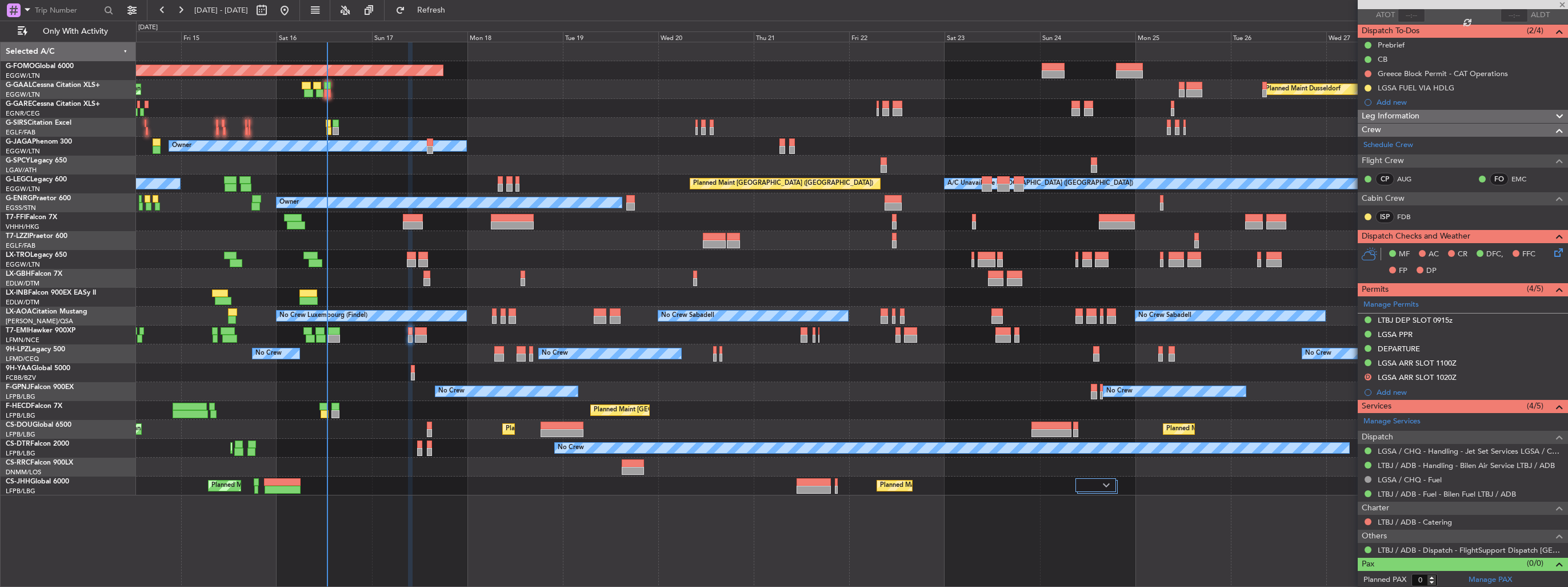
type input "6"
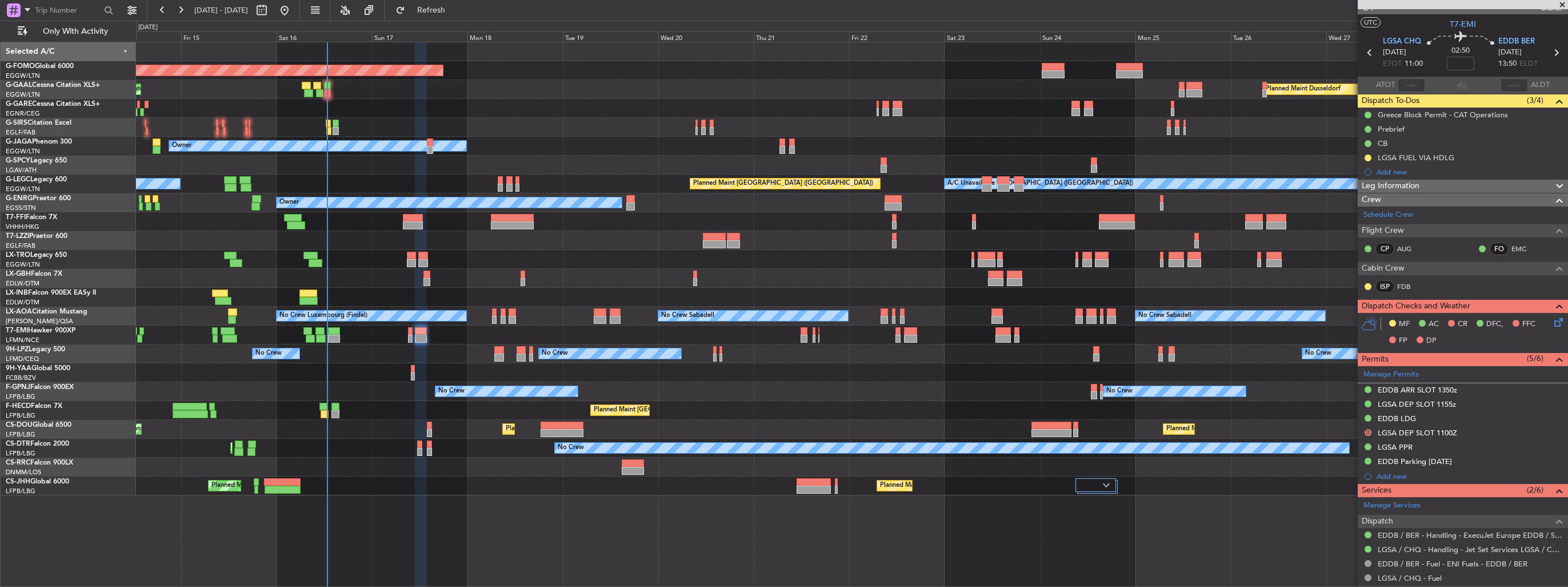
scroll to position [0, 0]
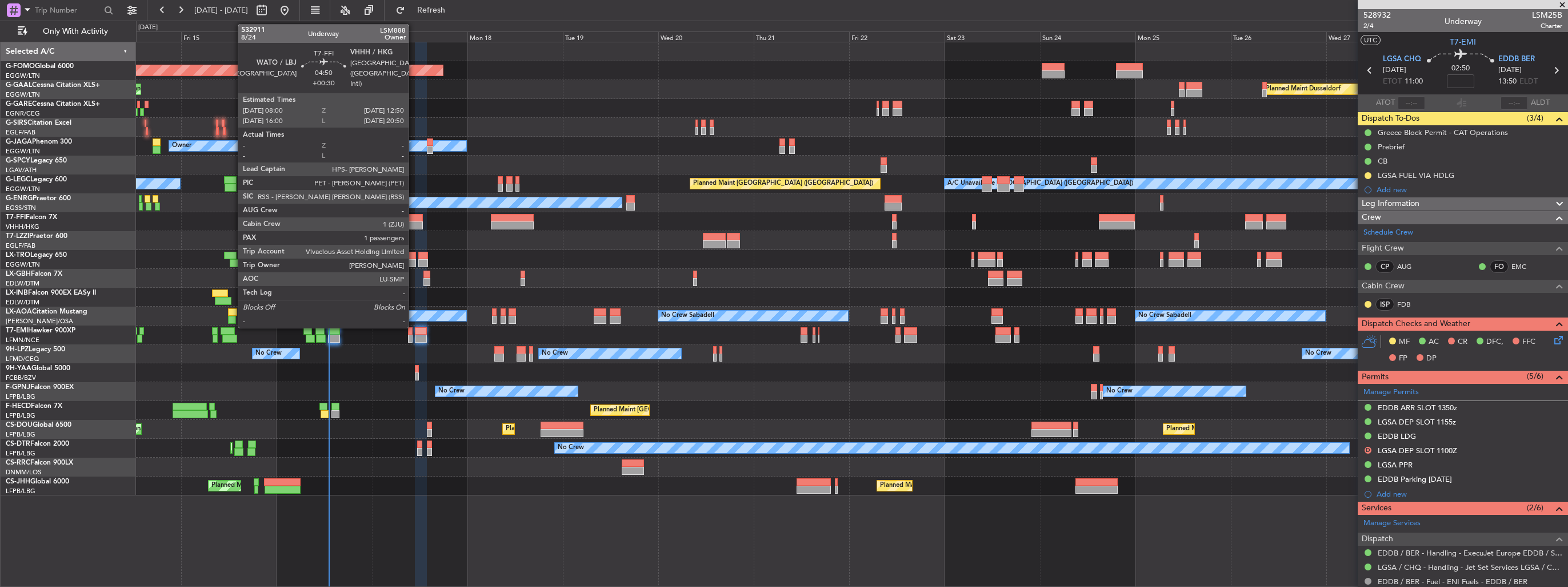
click at [414, 222] on div at bounding box center [412, 226] width 19 height 8
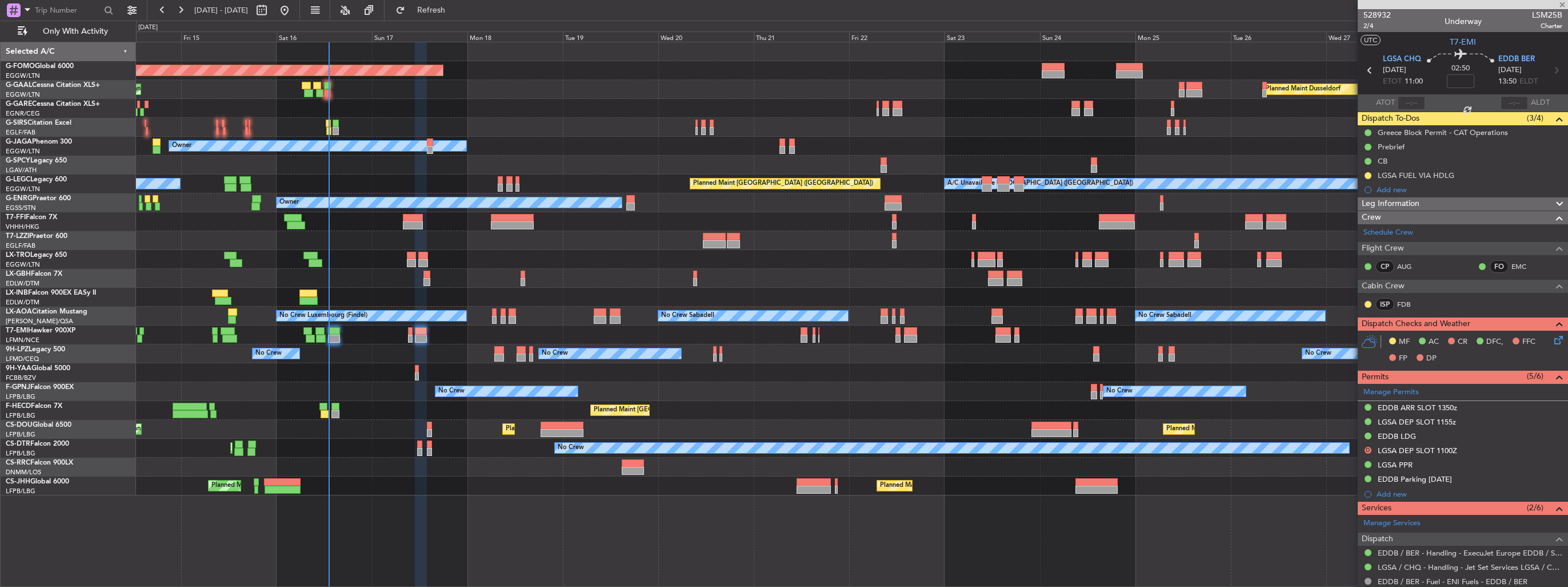
type input "+00:30"
type input "1"
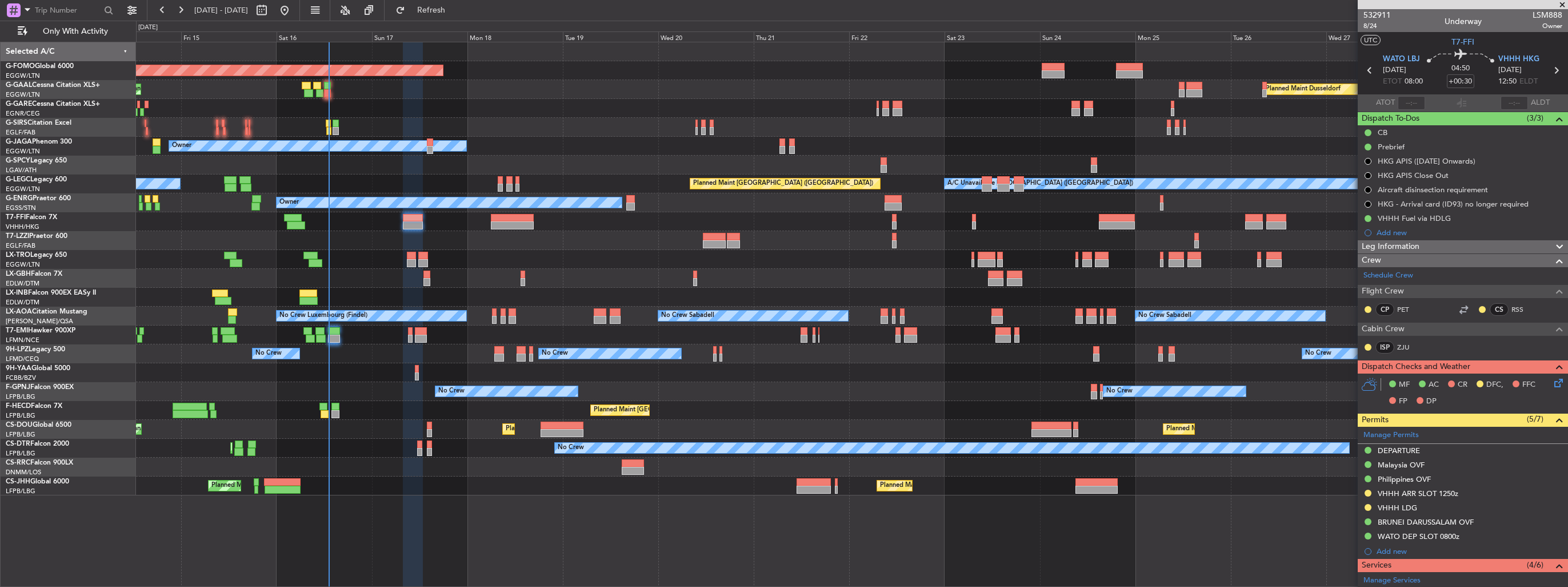
click at [0, 0] on img at bounding box center [0, 0] width 0 height 0
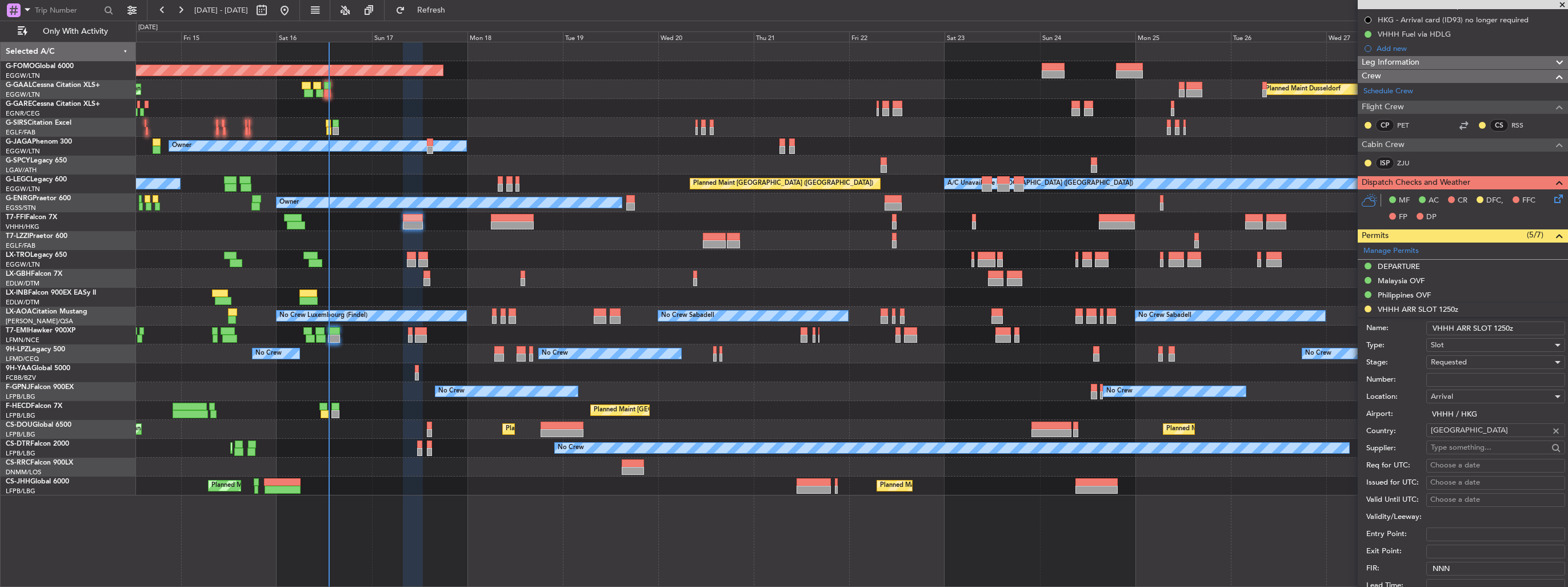
scroll to position [286, 0]
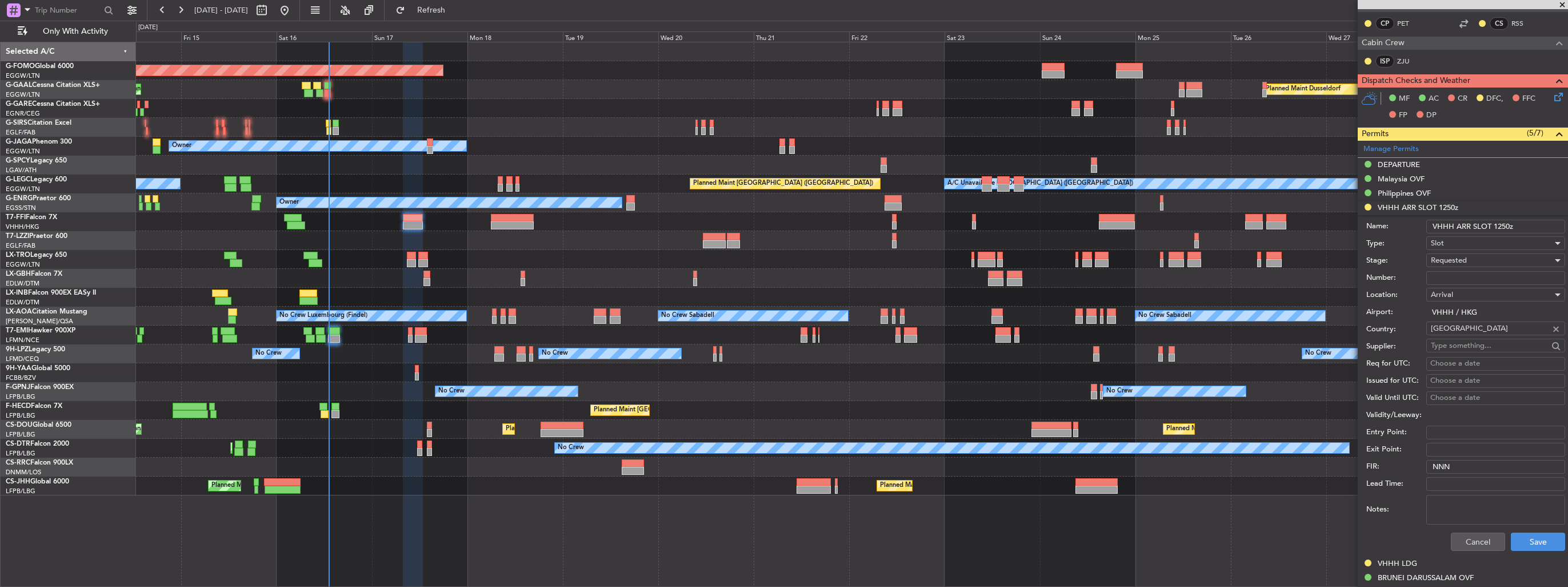
click at [1492, 276] on input "Number:" at bounding box center [1496, 278] width 139 height 14
paste input "VHHHAGN7394000"
type input "VHHHAGN7394000"
click at [1481, 262] on div "Requested" at bounding box center [1492, 260] width 122 height 17
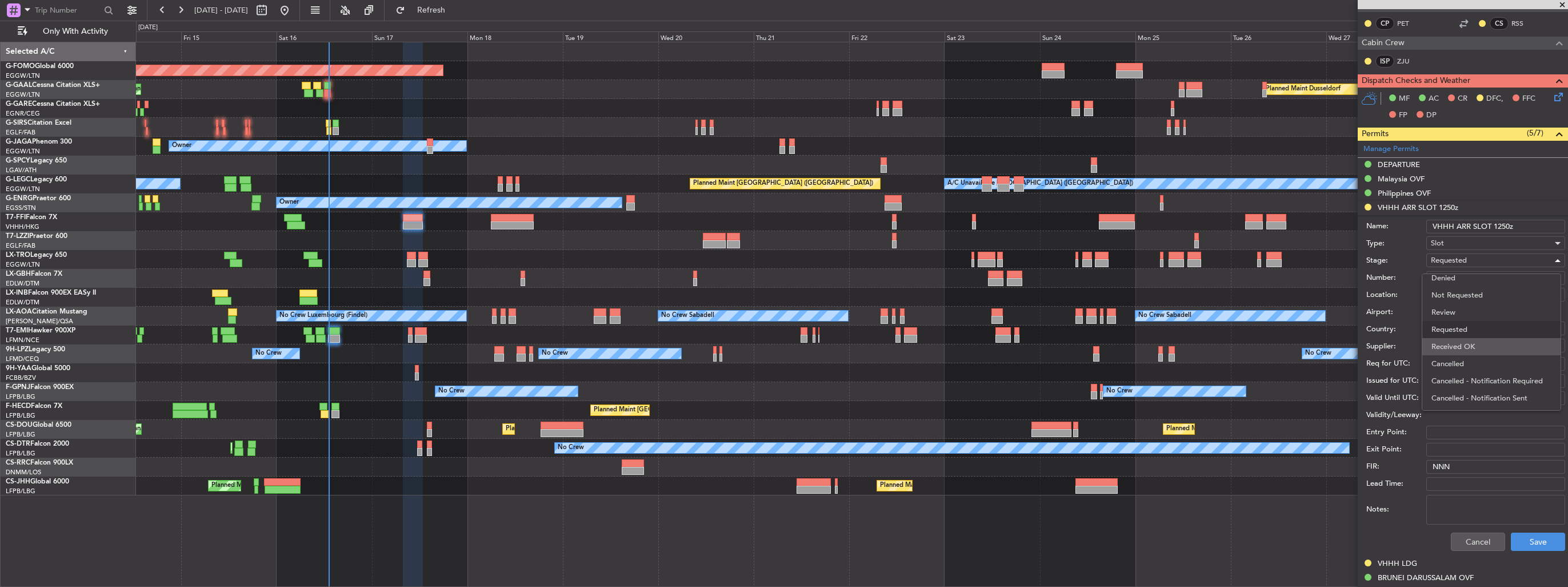
click at [1468, 346] on span "Received OK" at bounding box center [1491, 347] width 120 height 17
drag, startPoint x: 1526, startPoint y: 527, endPoint x: 1527, endPoint y: 539, distance: 12.0
click at [1526, 531] on div "Cancel Save" at bounding box center [1466, 541] width 199 height 29
click at [1529, 545] on button "Save" at bounding box center [1538, 541] width 54 height 18
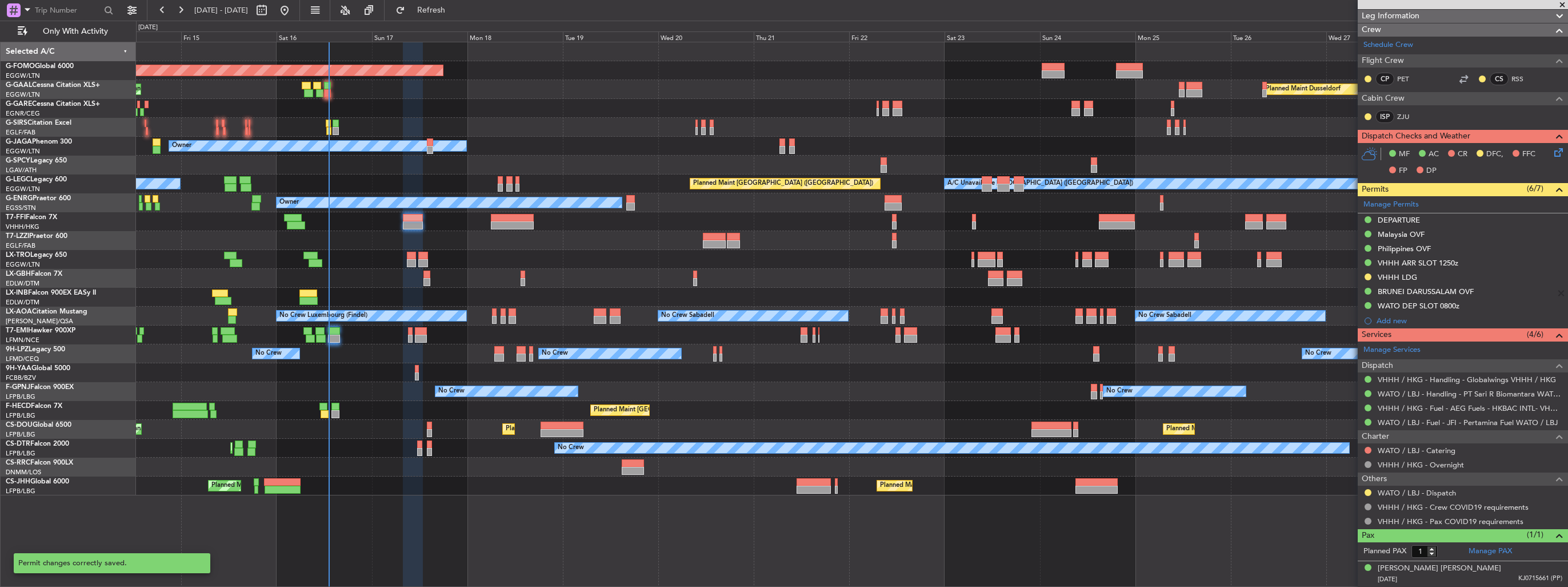
scroll to position [228, 0]
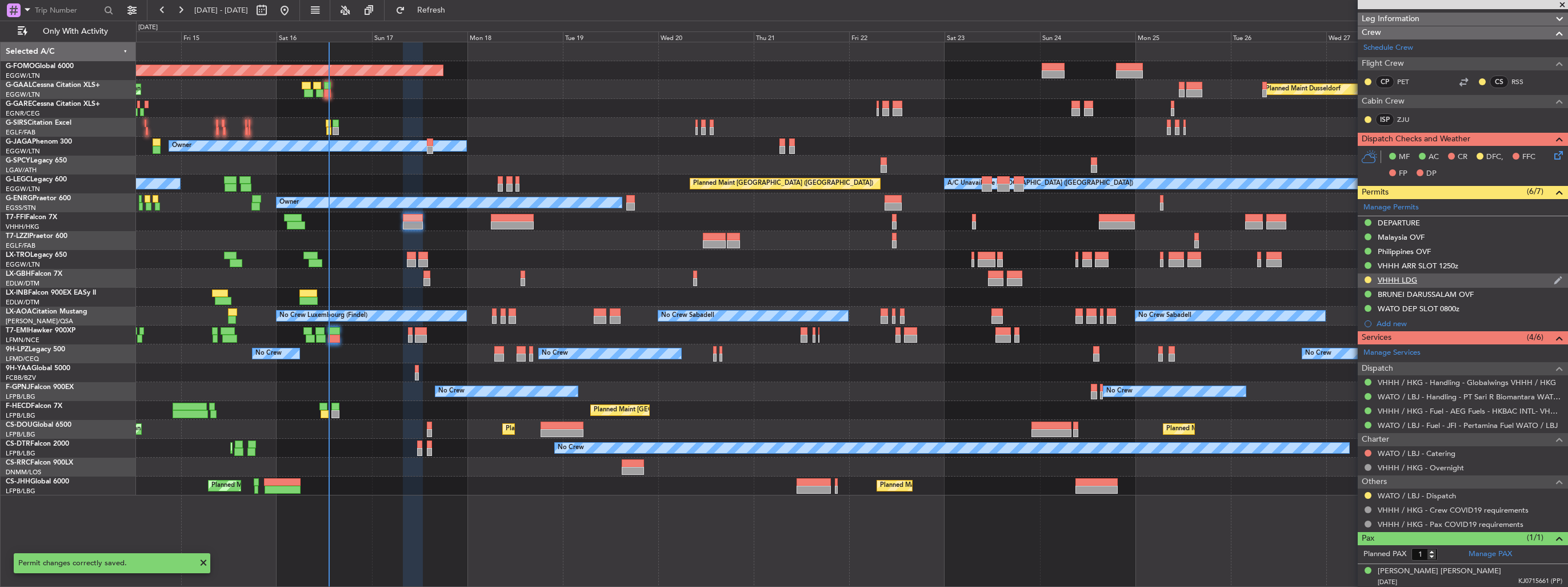
click at [1554, 278] on img at bounding box center [1558, 280] width 9 height 10
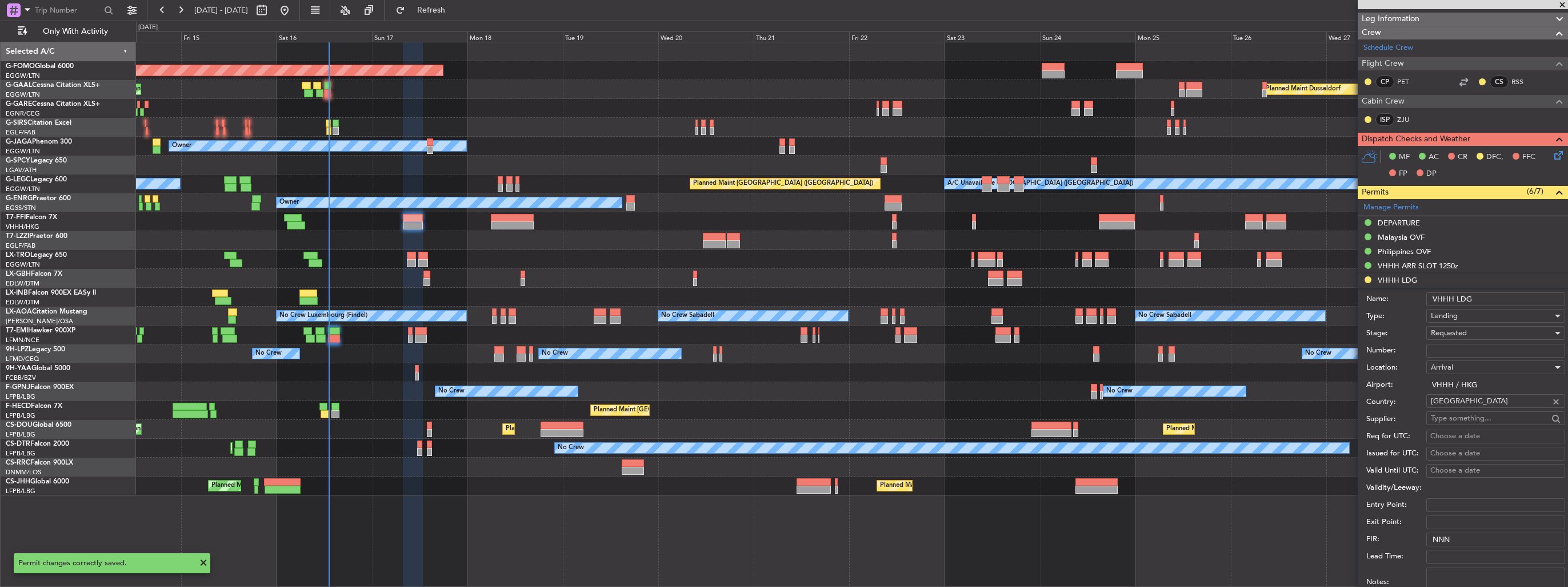
scroll to position [286, 0]
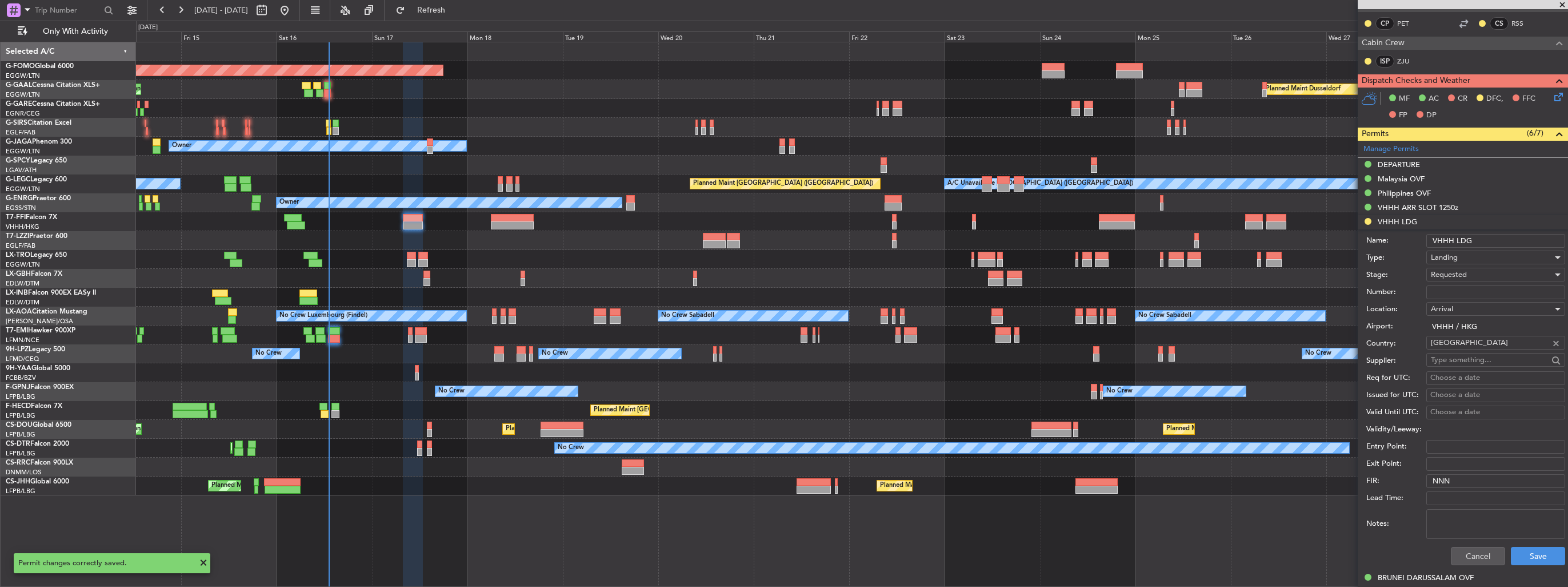
click at [1484, 284] on div "Number:" at bounding box center [1466, 292] width 199 height 17
click at [1484, 288] on input "Number:" at bounding box center [1496, 292] width 139 height 14
paste input "859236"
type input "859236"
click at [1494, 273] on div "Requested" at bounding box center [1492, 274] width 122 height 17
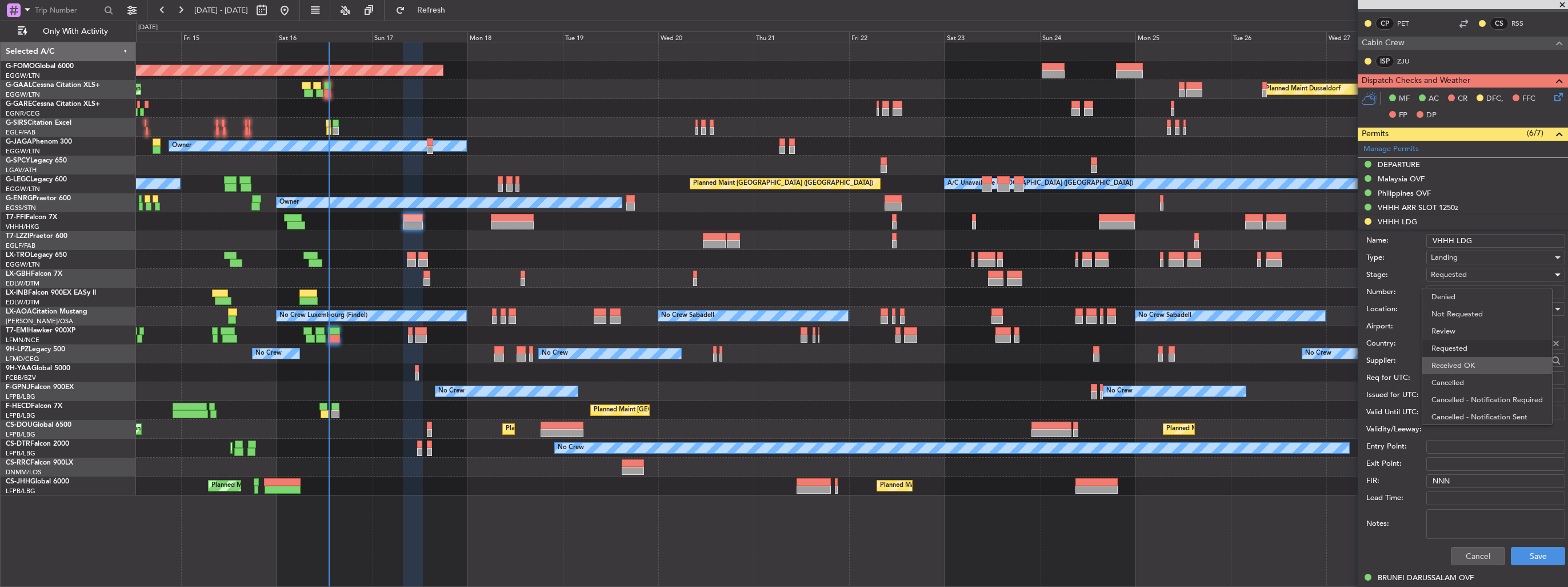
scroll to position [5, 0]
click at [1484, 361] on span "Received OK" at bounding box center [1491, 361] width 120 height 17
click at [1520, 552] on button "Save" at bounding box center [1538, 556] width 54 height 18
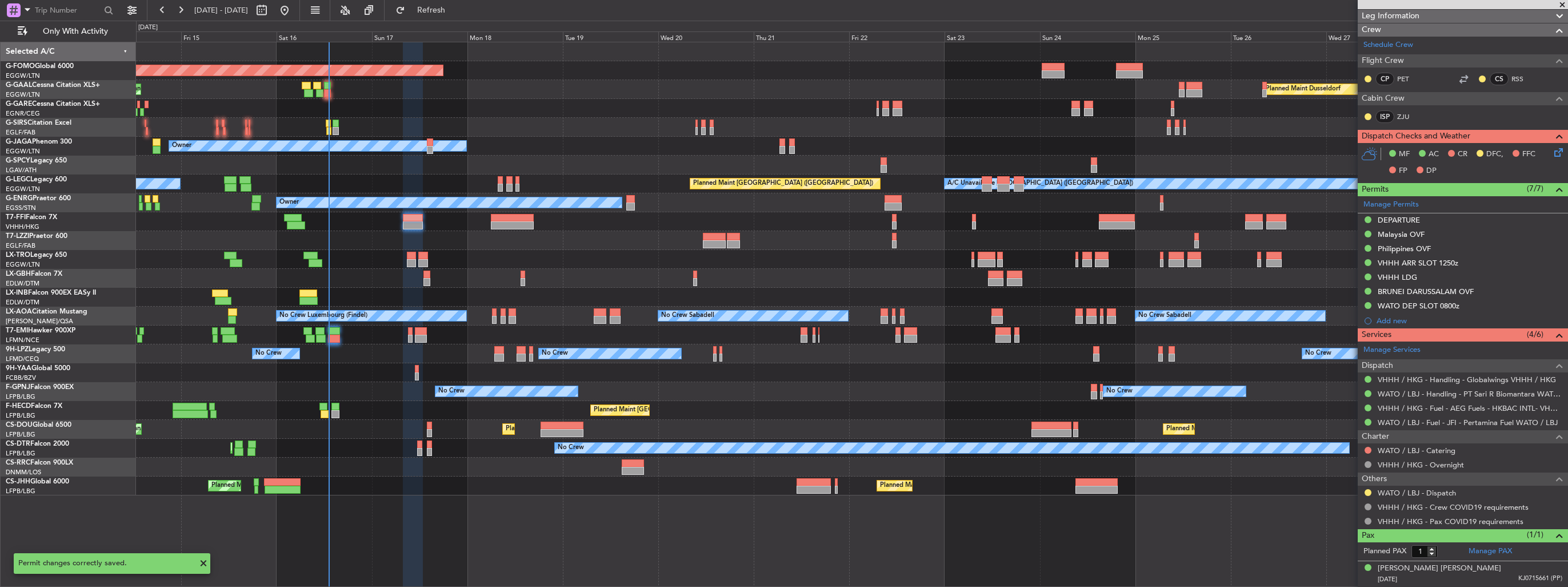
scroll to position [228, 0]
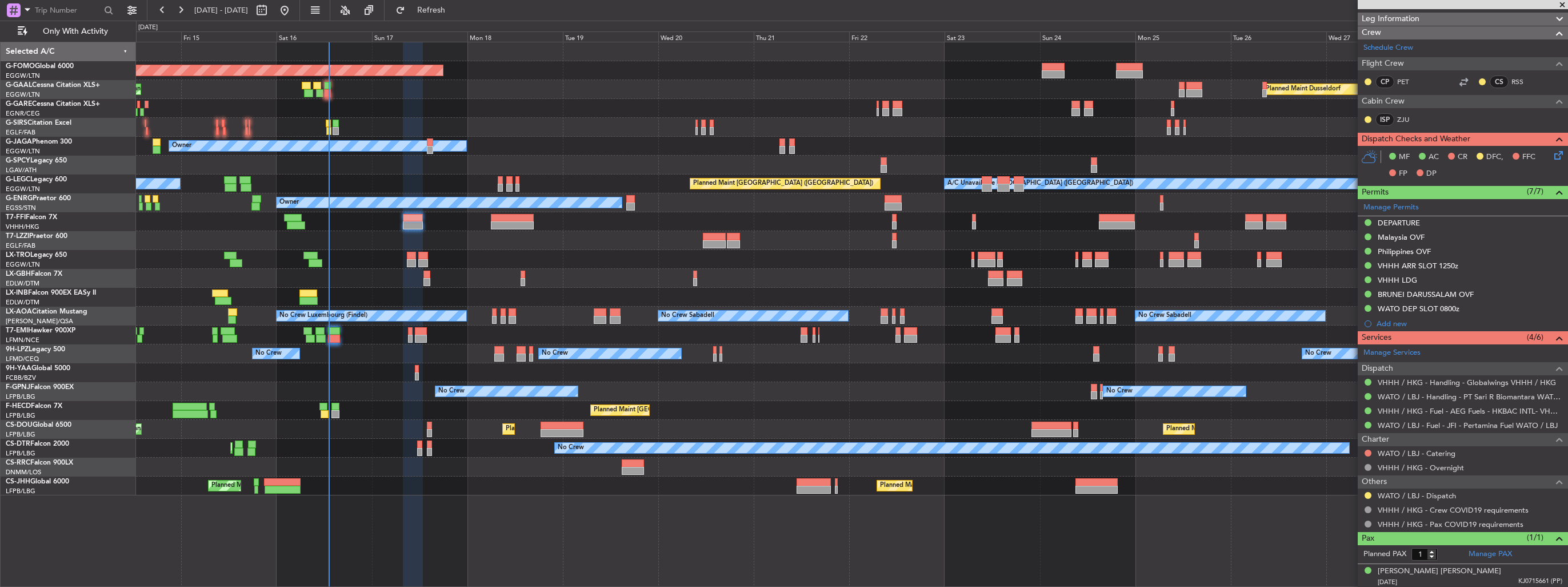
click at [508, 230] on div at bounding box center [852, 222] width 1432 height 19
click at [510, 223] on div at bounding box center [512, 226] width 43 height 8
type input "+00:55"
type input "3"
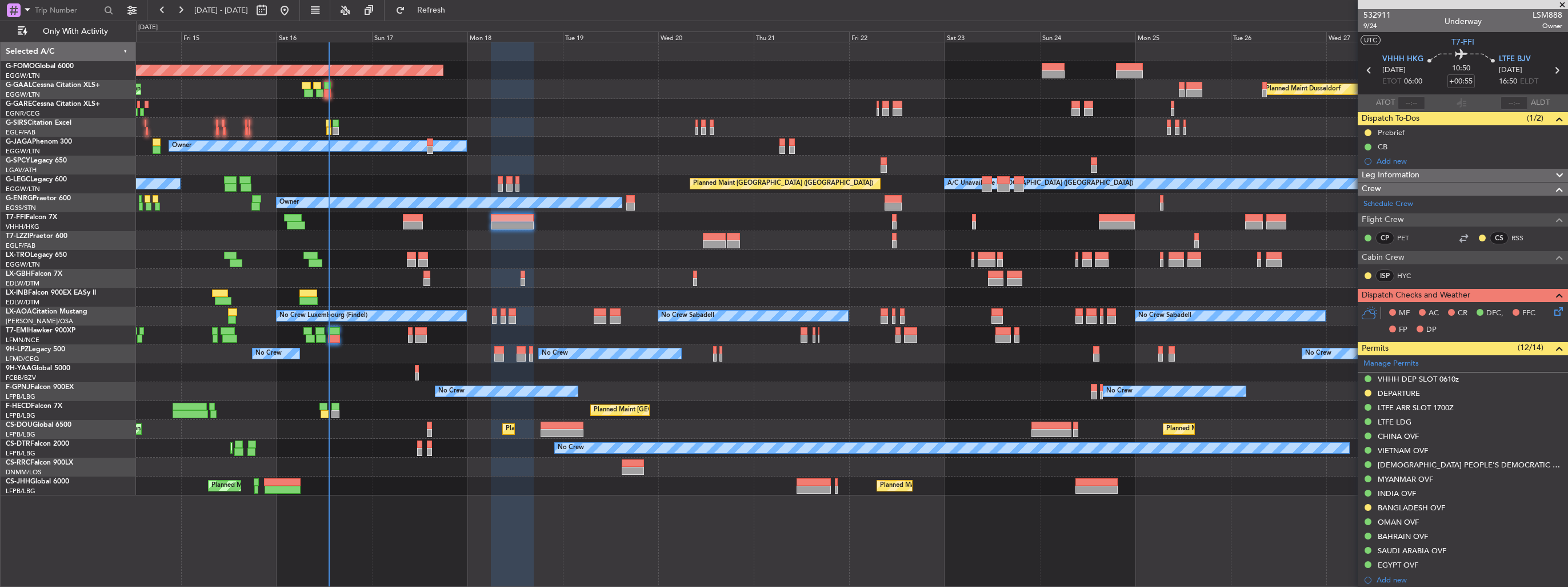
click at [0, 0] on img at bounding box center [0, 0] width 0 height 0
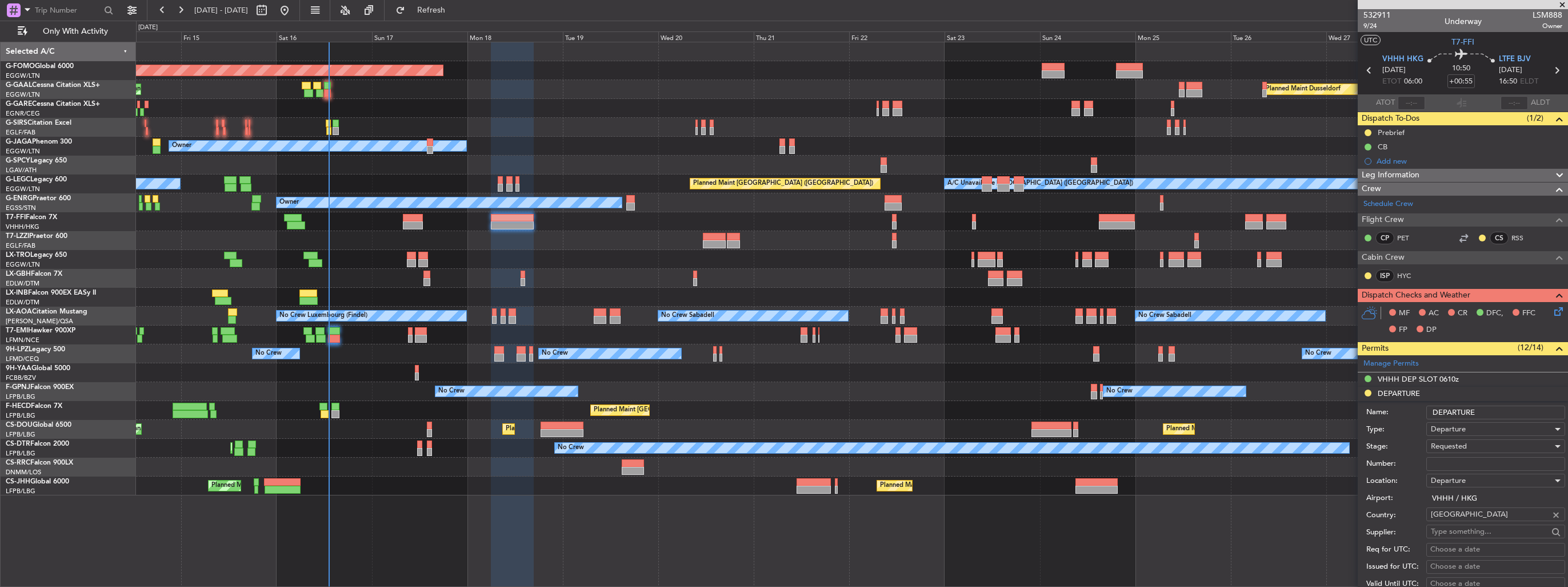
click at [1484, 468] on input "Number:" at bounding box center [1496, 464] width 139 height 14
paste input "859236"
type input "859236"
click at [1484, 440] on div "Requested" at bounding box center [1492, 446] width 122 height 17
click at [1469, 538] on span "Received OK" at bounding box center [1491, 537] width 120 height 17
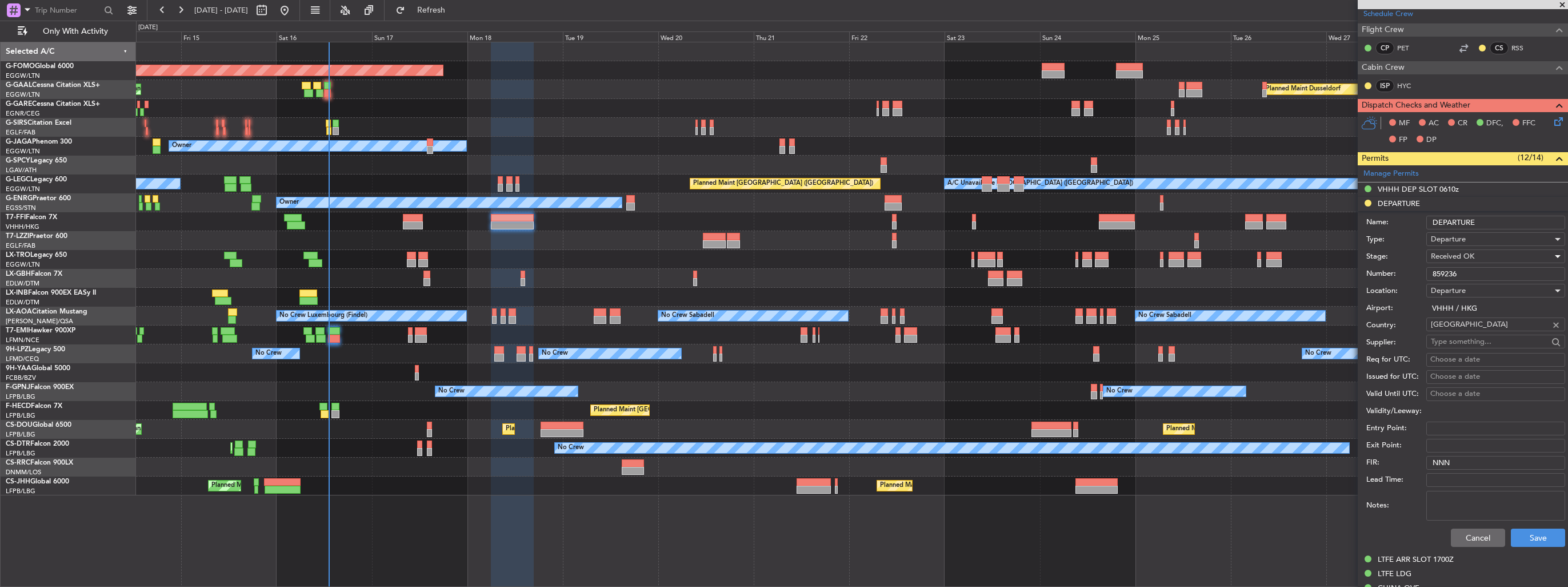
scroll to position [229, 0]
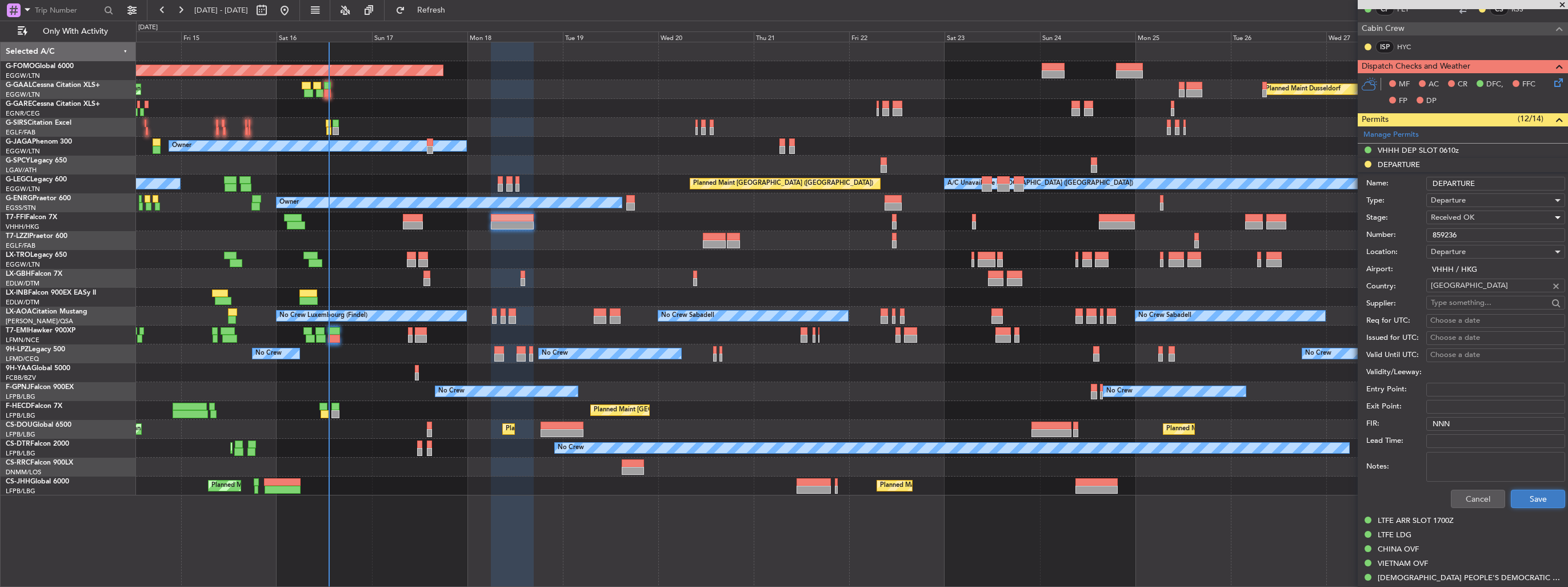
click at [1513, 501] on button "Save" at bounding box center [1538, 498] width 54 height 18
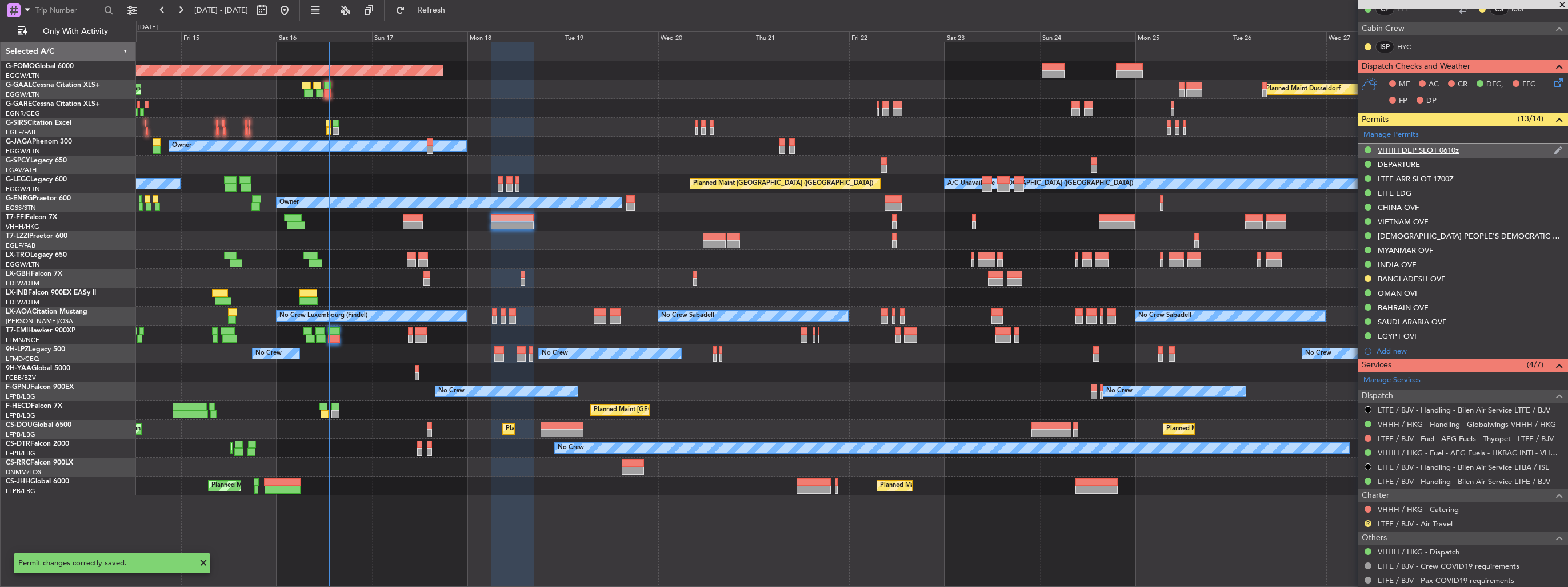
click at [1554, 147] on img at bounding box center [1558, 150] width 9 height 10
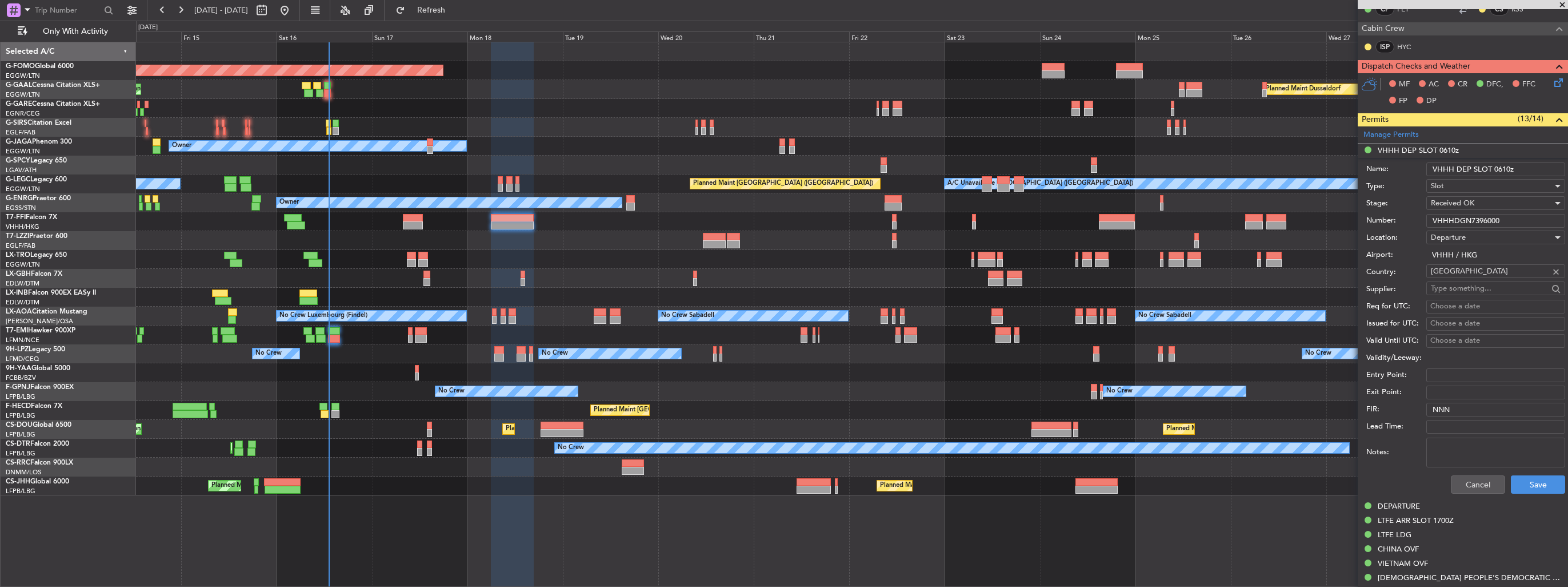
scroll to position [0, 0]
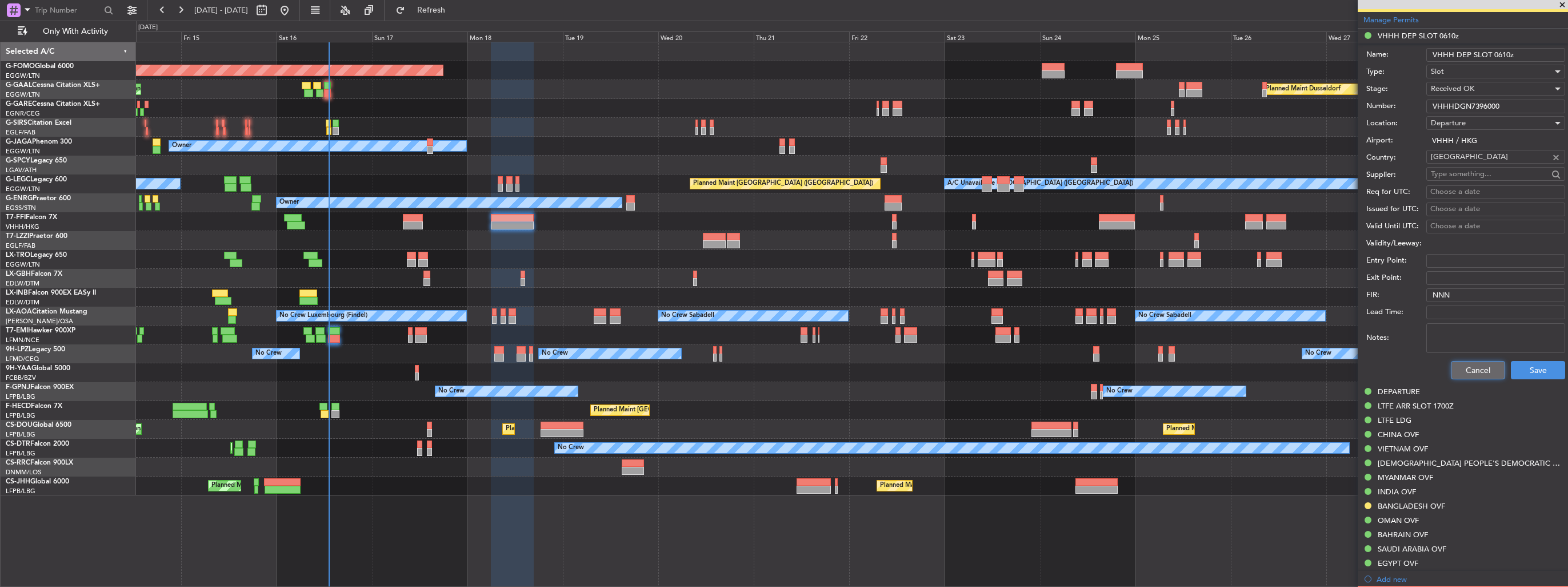
click at [1470, 371] on button "Cancel" at bounding box center [1478, 369] width 54 height 18
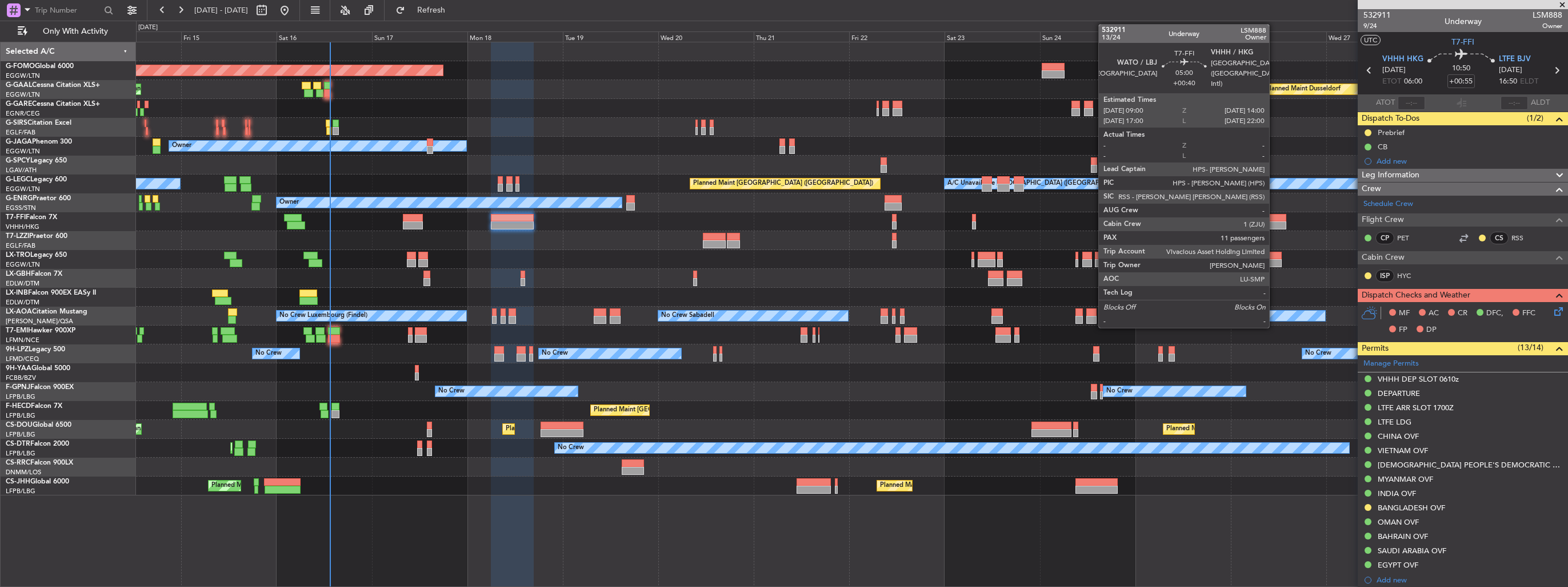
click at [1274, 222] on div at bounding box center [1276, 226] width 20 height 8
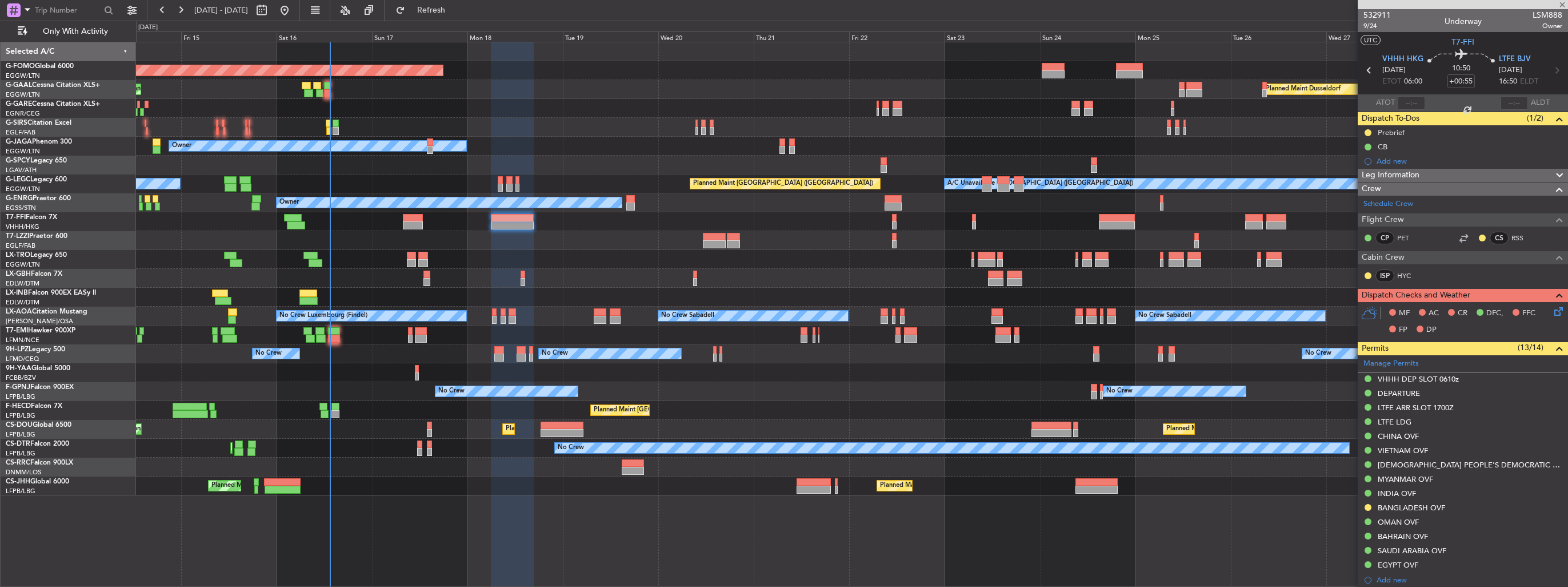
type input "+00:40"
type input "11"
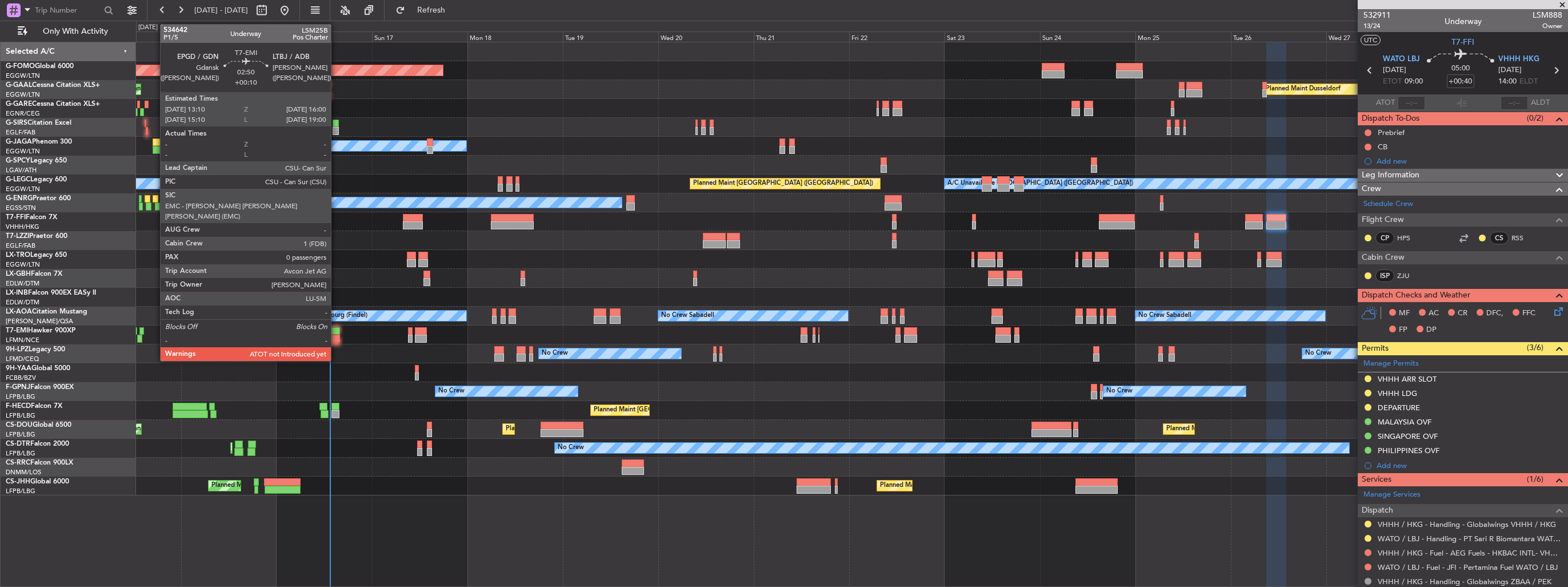
click at [336, 339] on div at bounding box center [333, 339] width 11 height 8
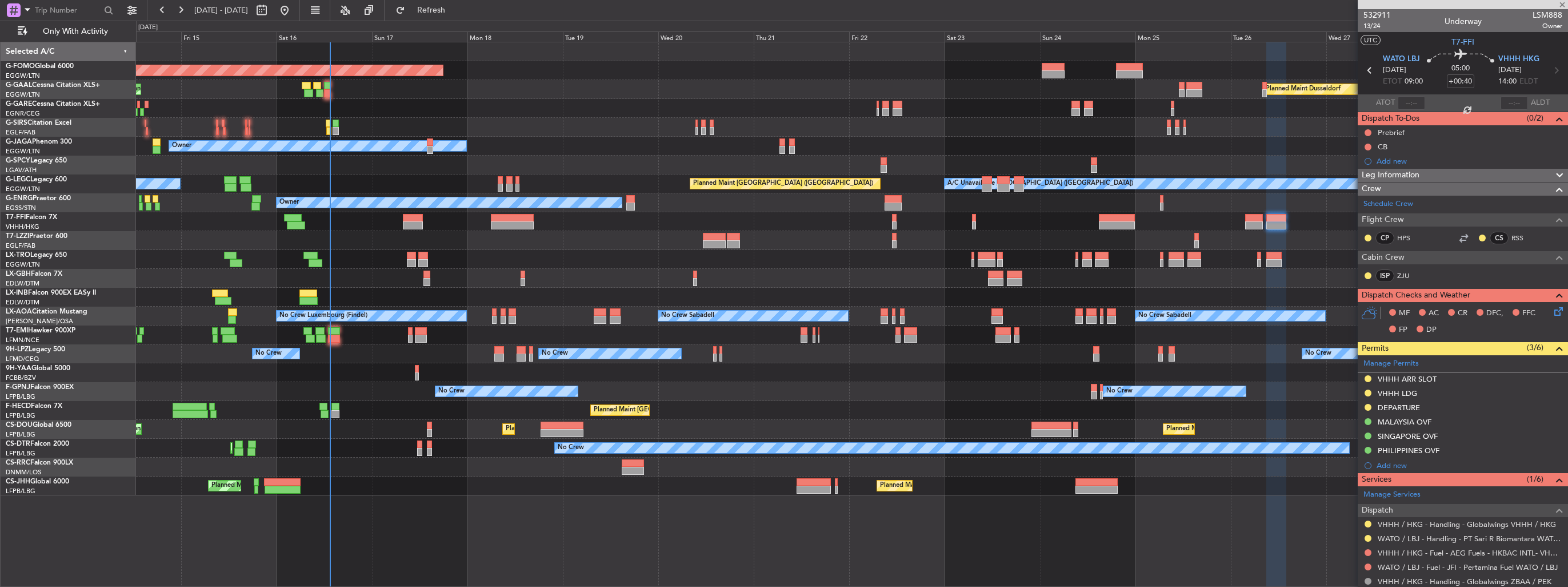
type input "+00:10"
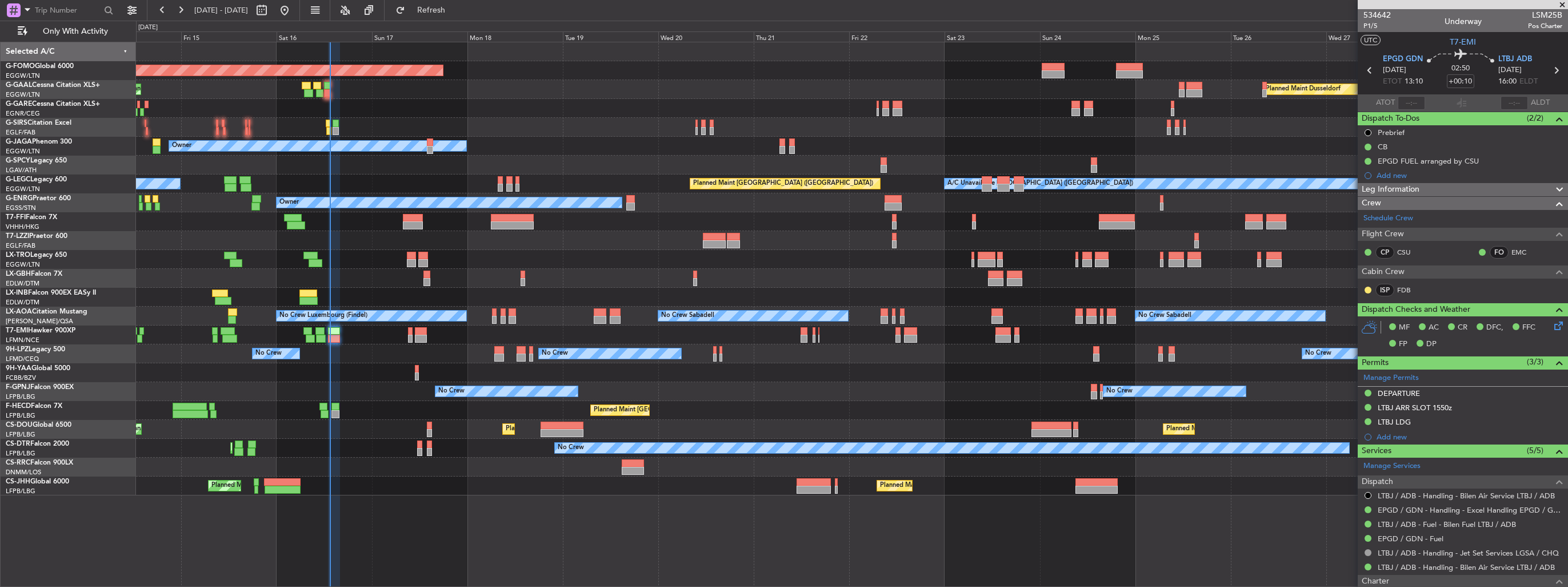
click at [1528, 15] on span "LSM25B" at bounding box center [1545, 15] width 34 height 12
copy span "LSM25B"
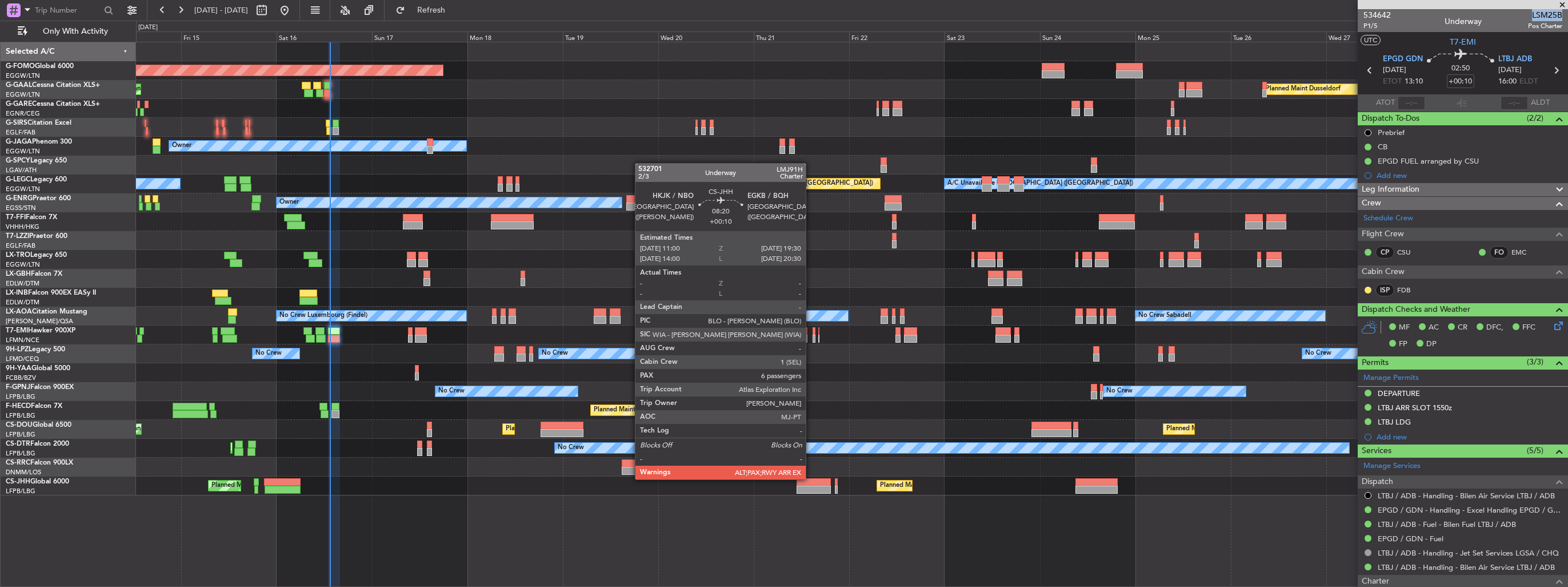
click at [811, 478] on div at bounding box center [813, 482] width 34 height 8
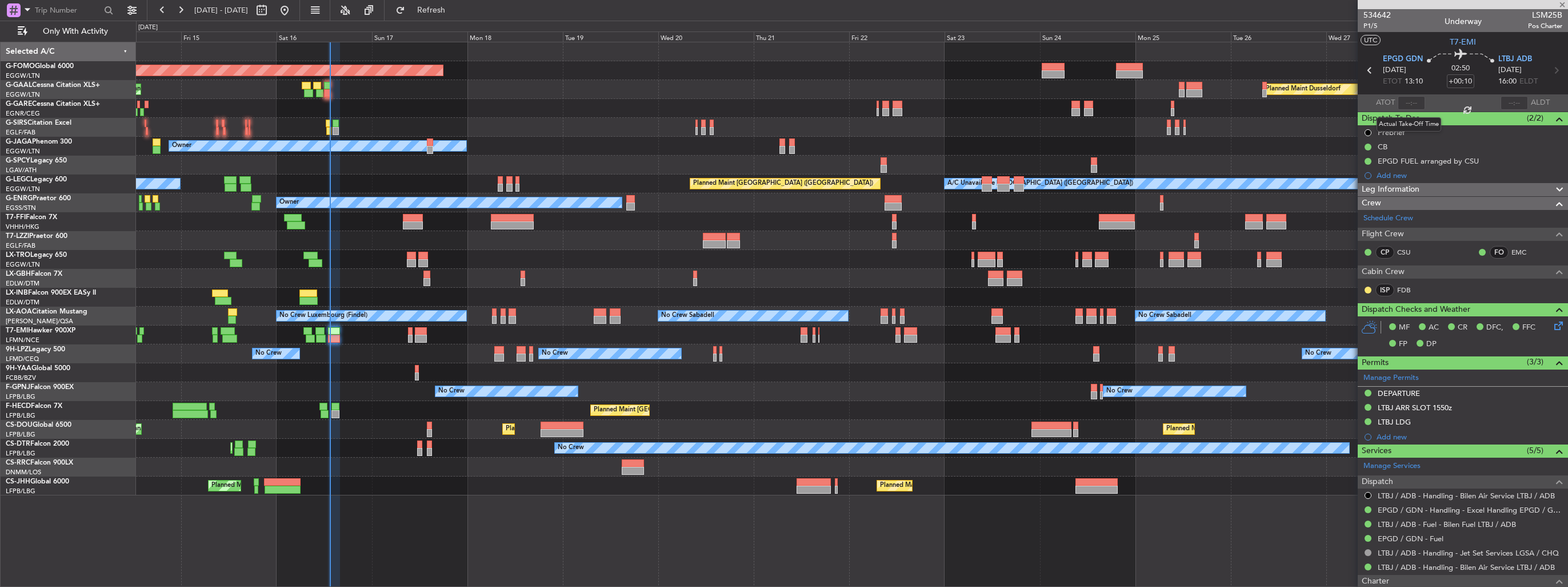
click at [1405, 100] on div at bounding box center [1411, 103] width 27 height 14
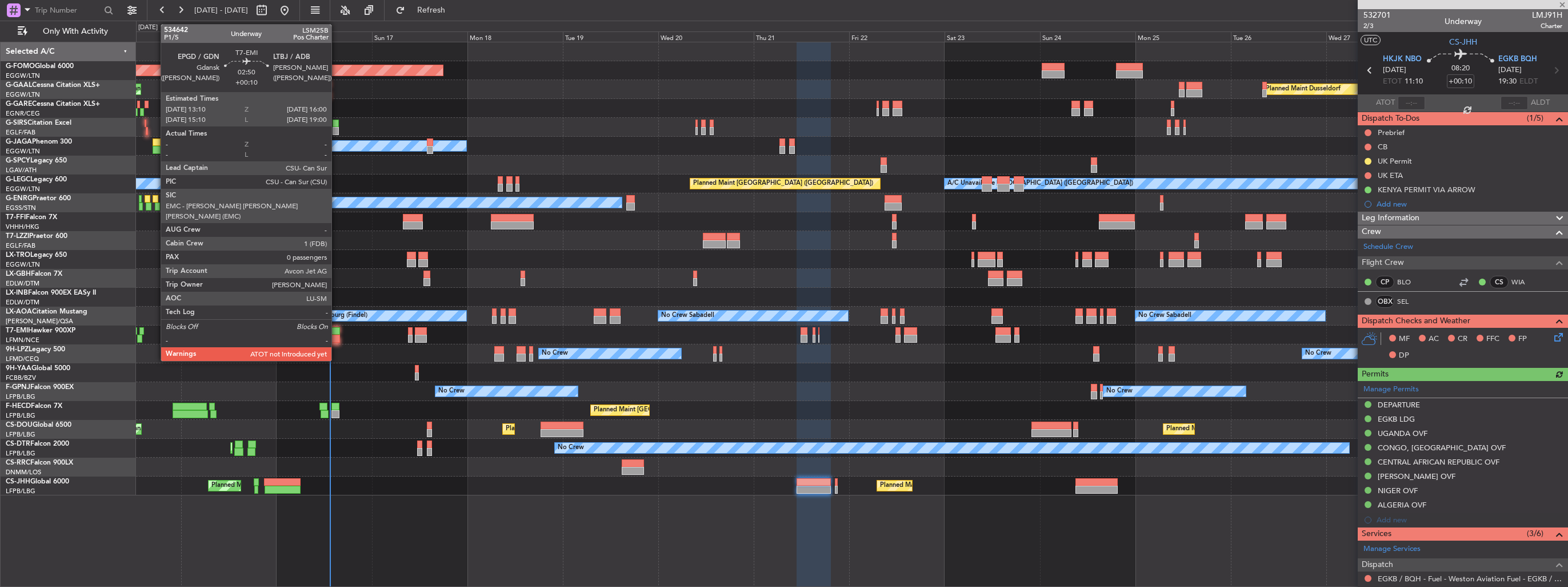
click at [336, 337] on div at bounding box center [333, 339] width 11 height 8
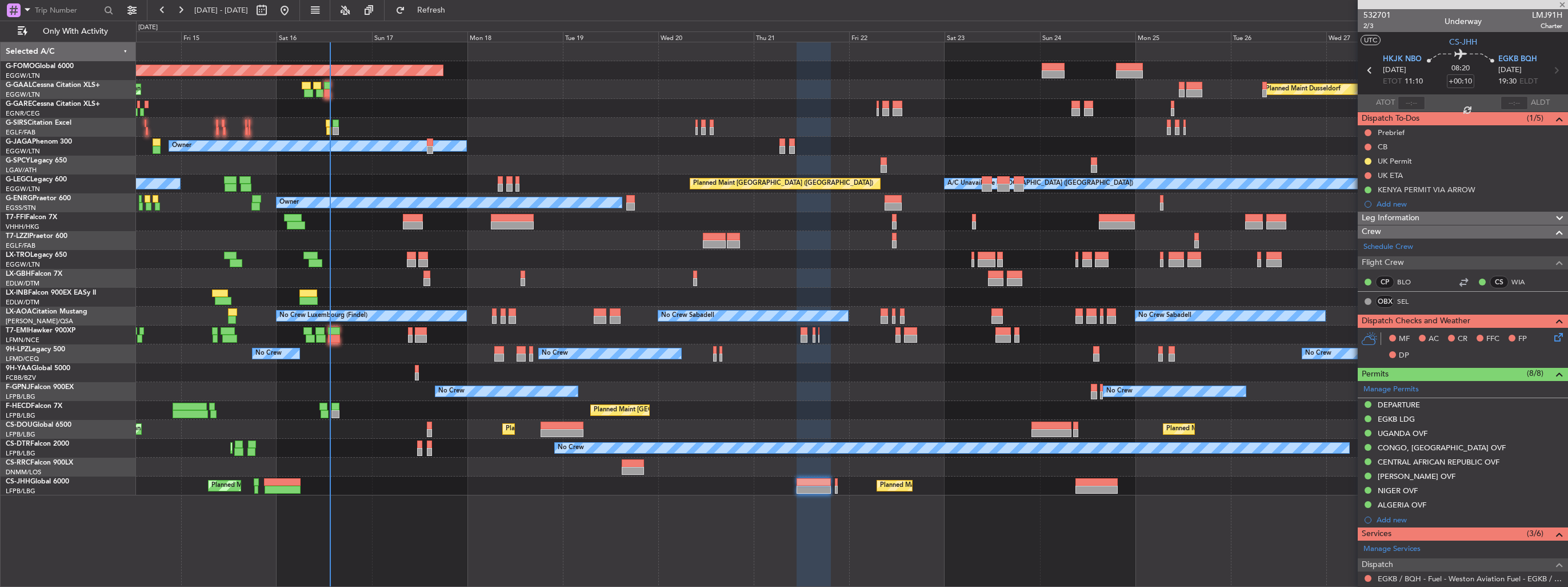
type input "0"
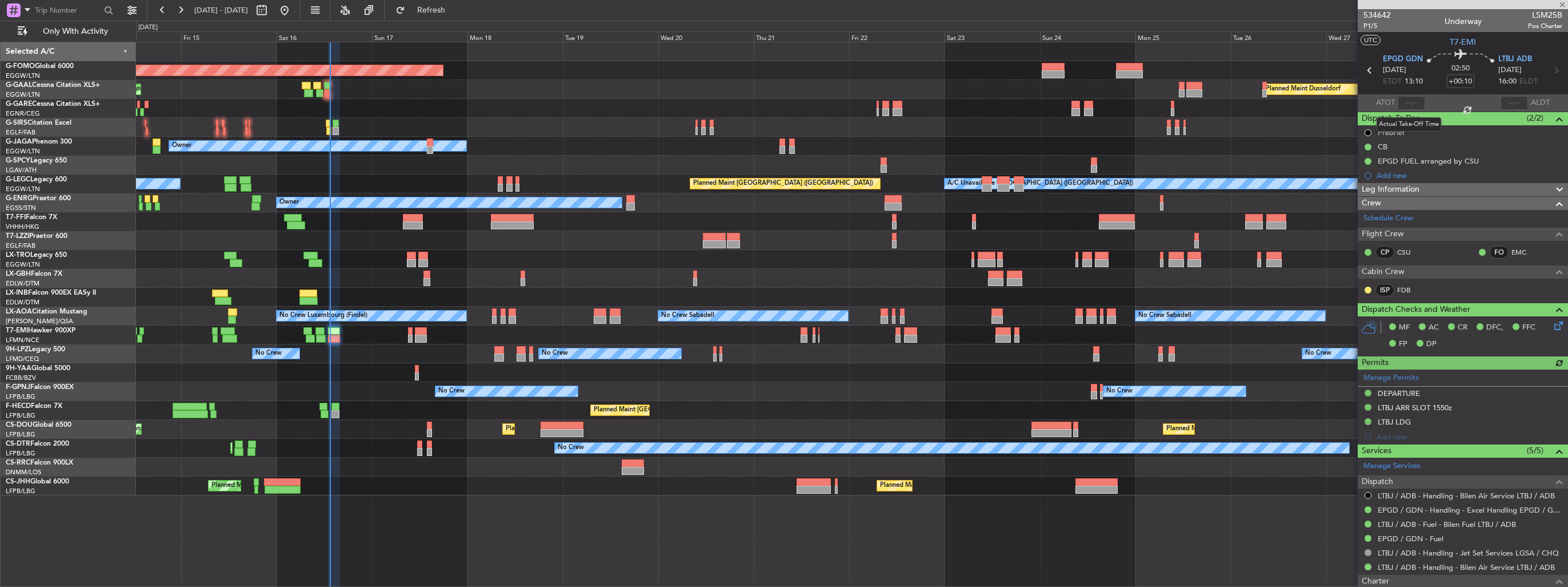
click at [1408, 102] on div at bounding box center [1411, 103] width 27 height 14
click at [1411, 101] on input "text" at bounding box center [1411, 103] width 27 height 14
type input "13:19"
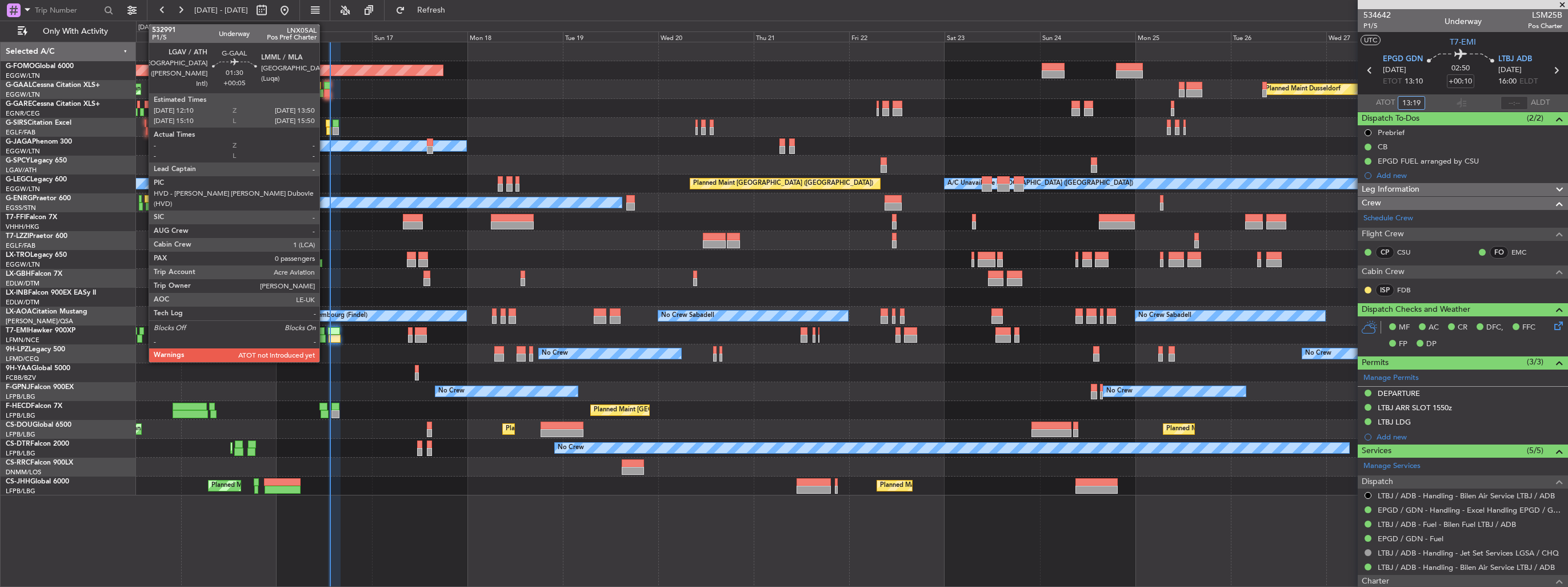
click at [324, 90] on div at bounding box center [327, 93] width 7 height 8
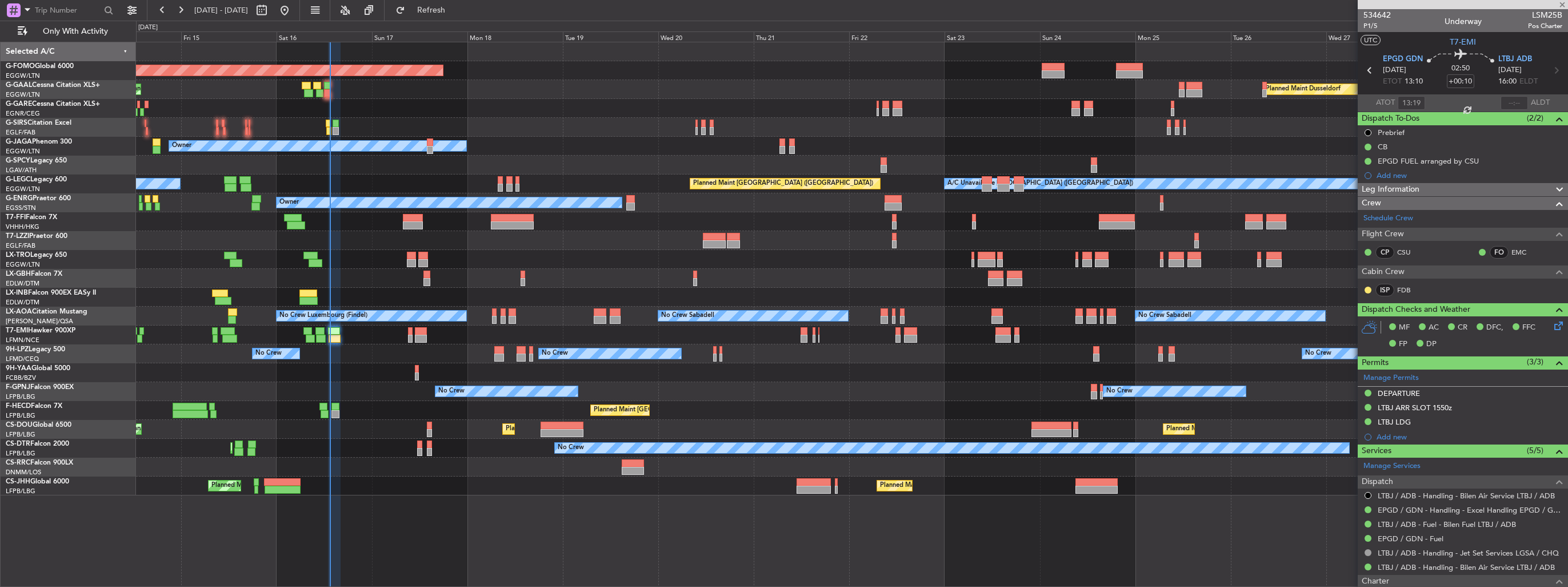
type input "+00:05"
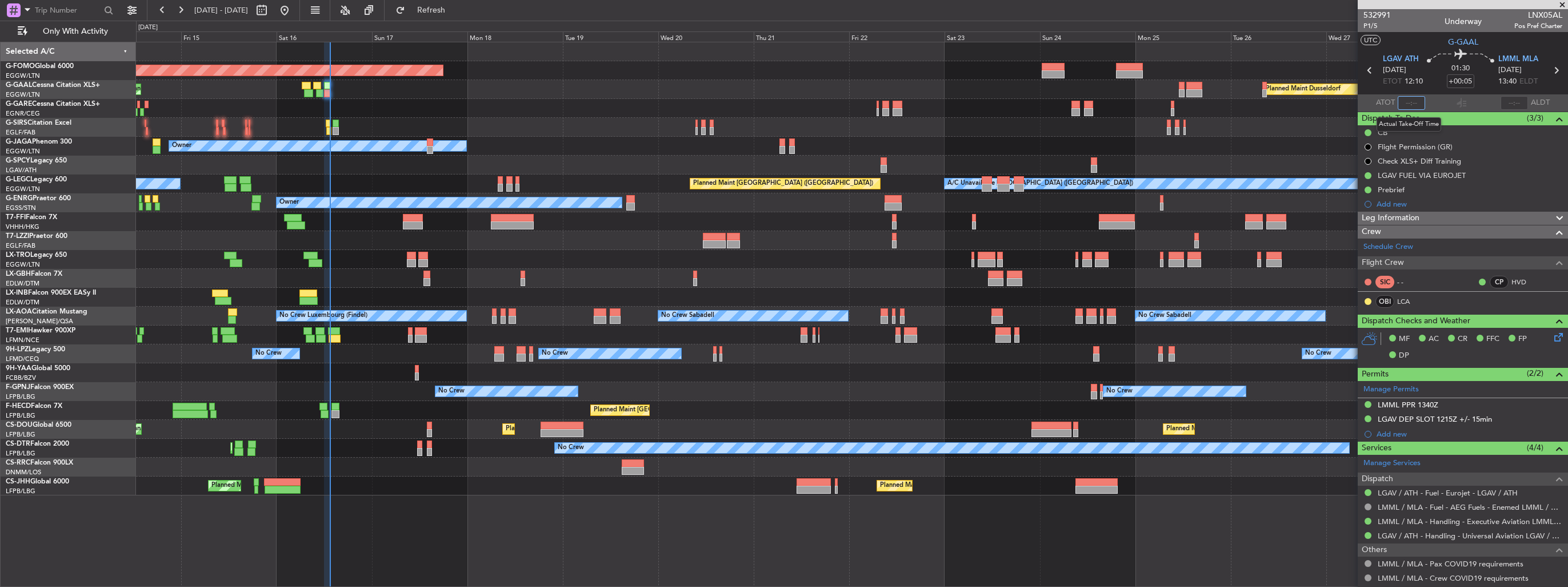
click at [1410, 102] on input "text" at bounding box center [1411, 103] width 27 height 14
click at [1408, 106] on input "text" at bounding box center [1411, 103] width 27 height 14
click at [1412, 106] on input "13:03" at bounding box center [1411, 103] width 27 height 14
click at [1412, 105] on input "13:03" at bounding box center [1411, 103] width 27 height 14
type input "13:30"
